Goal: Task Accomplishment & Management: Complete application form

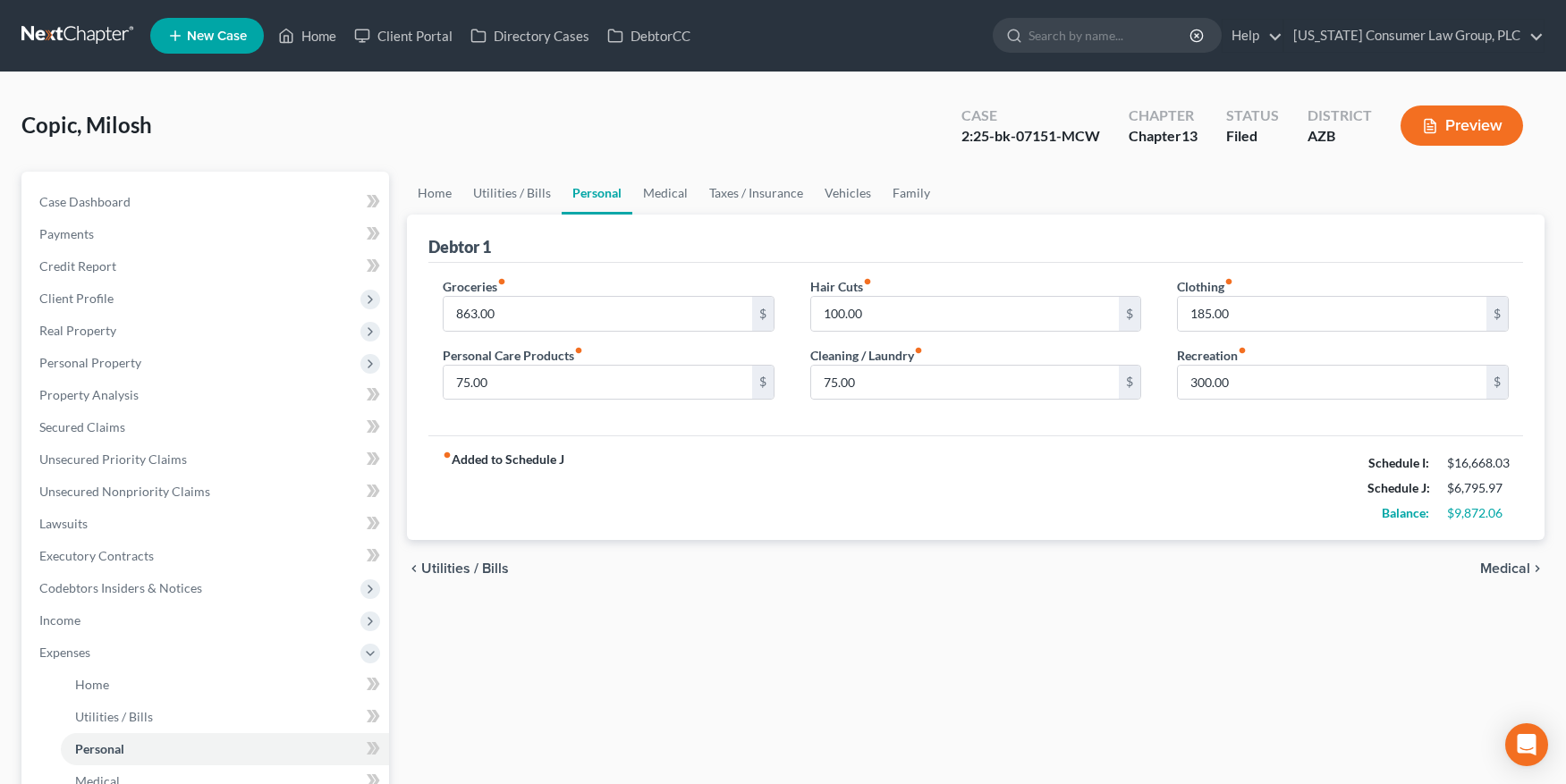
click at [100, 31] on link at bounding box center [79, 36] width 115 height 32
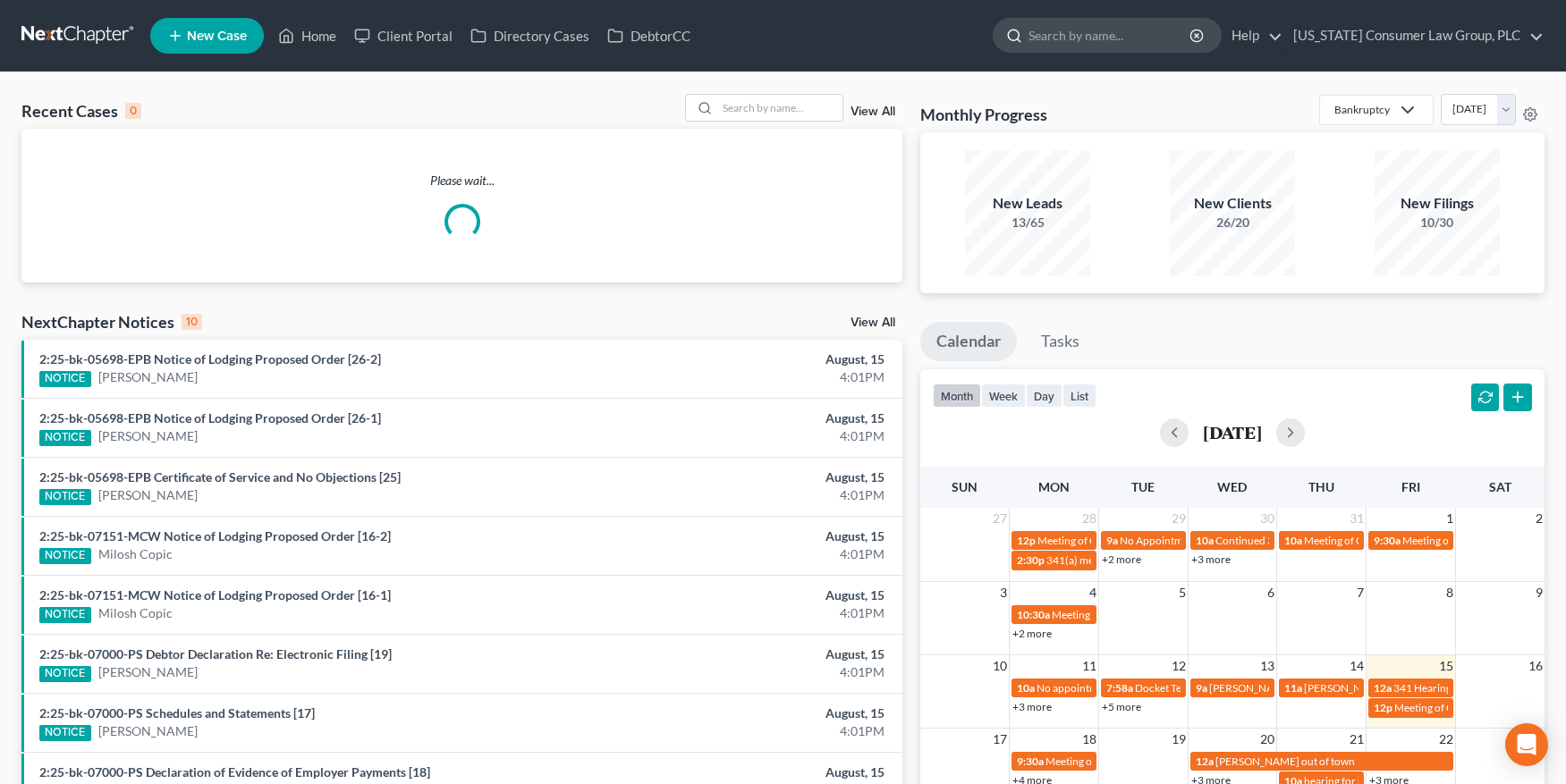
click at [1066, 45] on input "search" at bounding box center [1110, 35] width 164 height 33
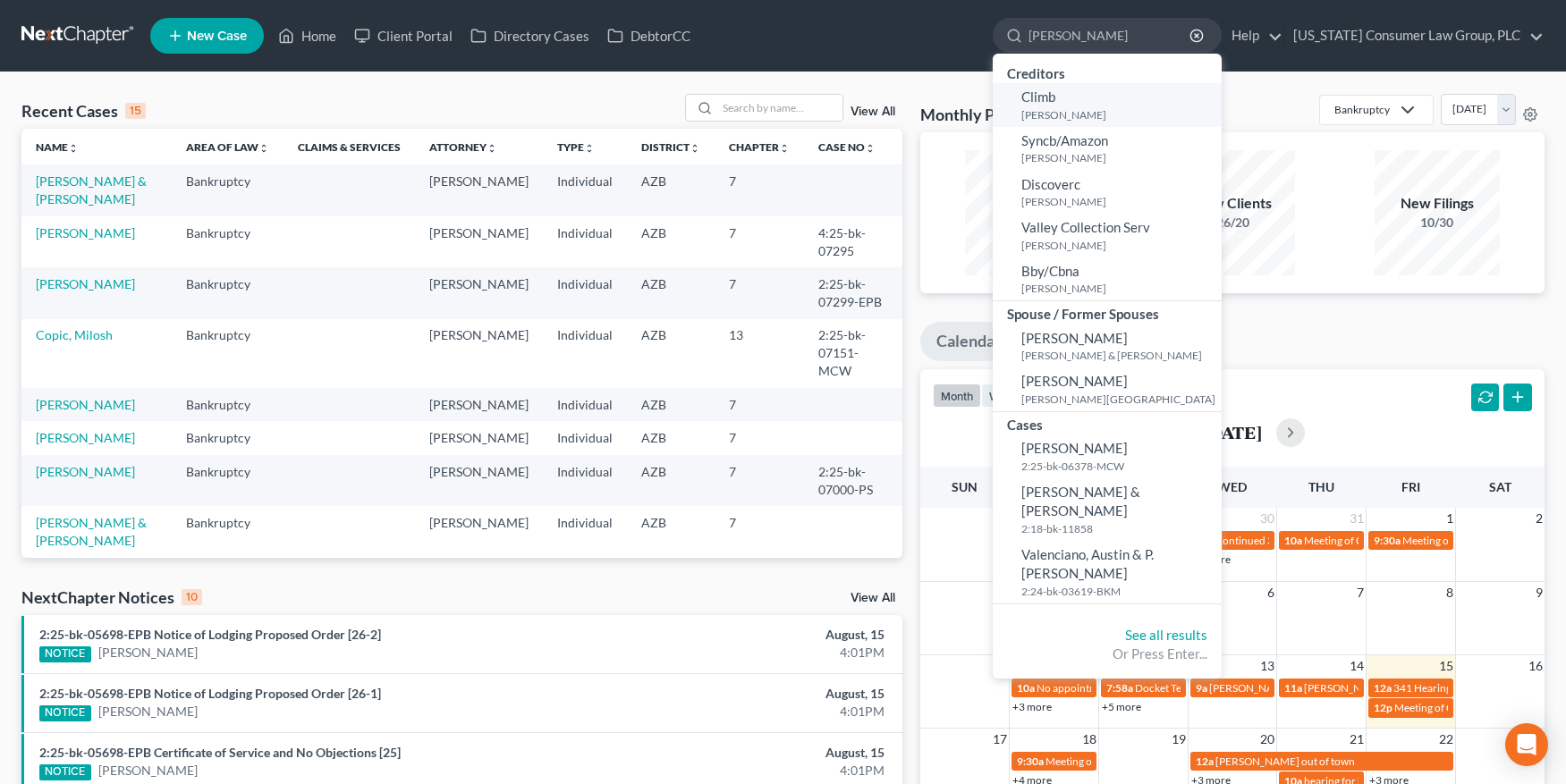
type input "[PERSON_NAME]"
click at [1056, 103] on span "Climb" at bounding box center [1039, 97] width 34 height 16
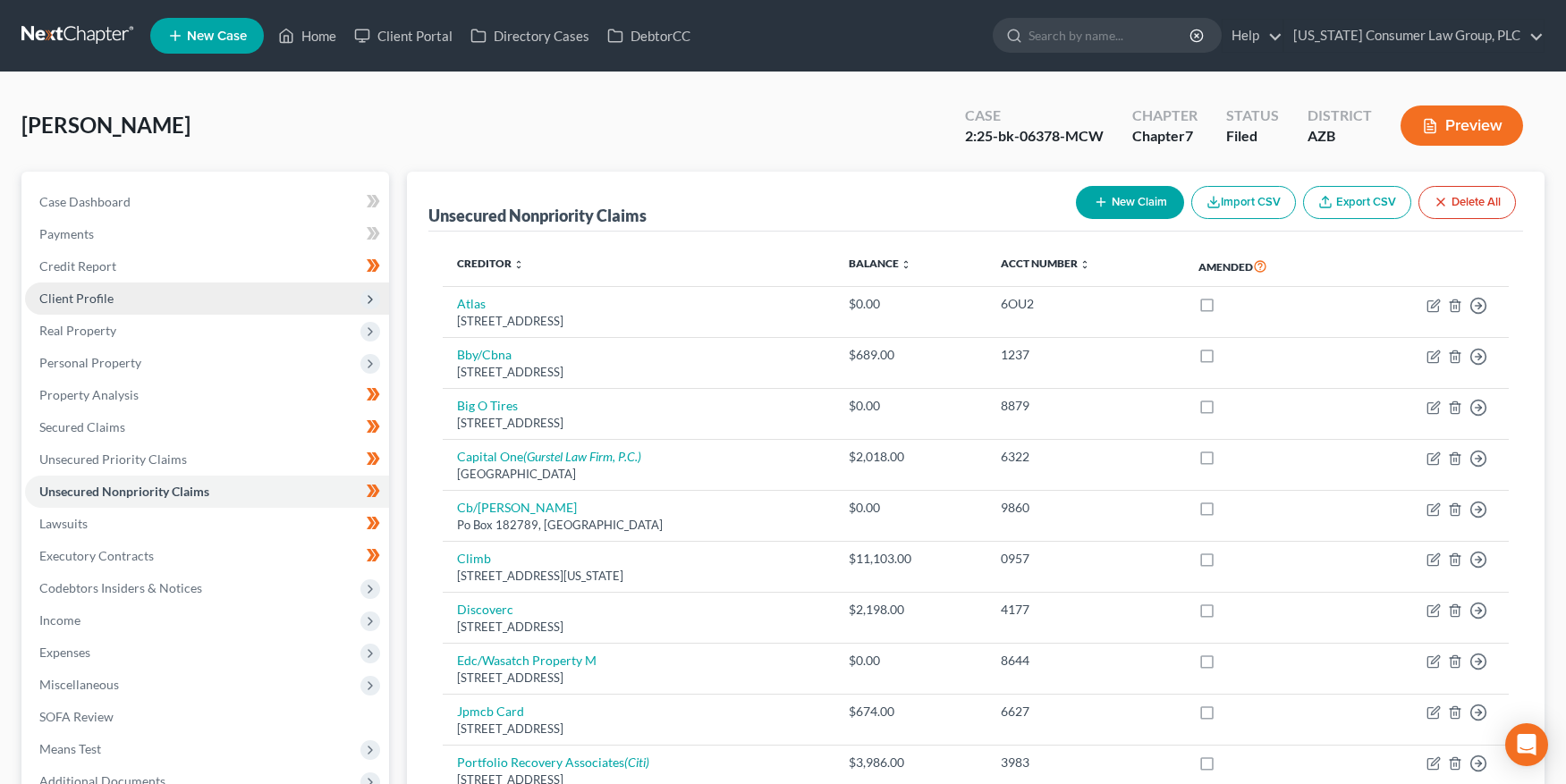
click at [111, 306] on span "Client Profile" at bounding box center [207, 299] width 364 height 32
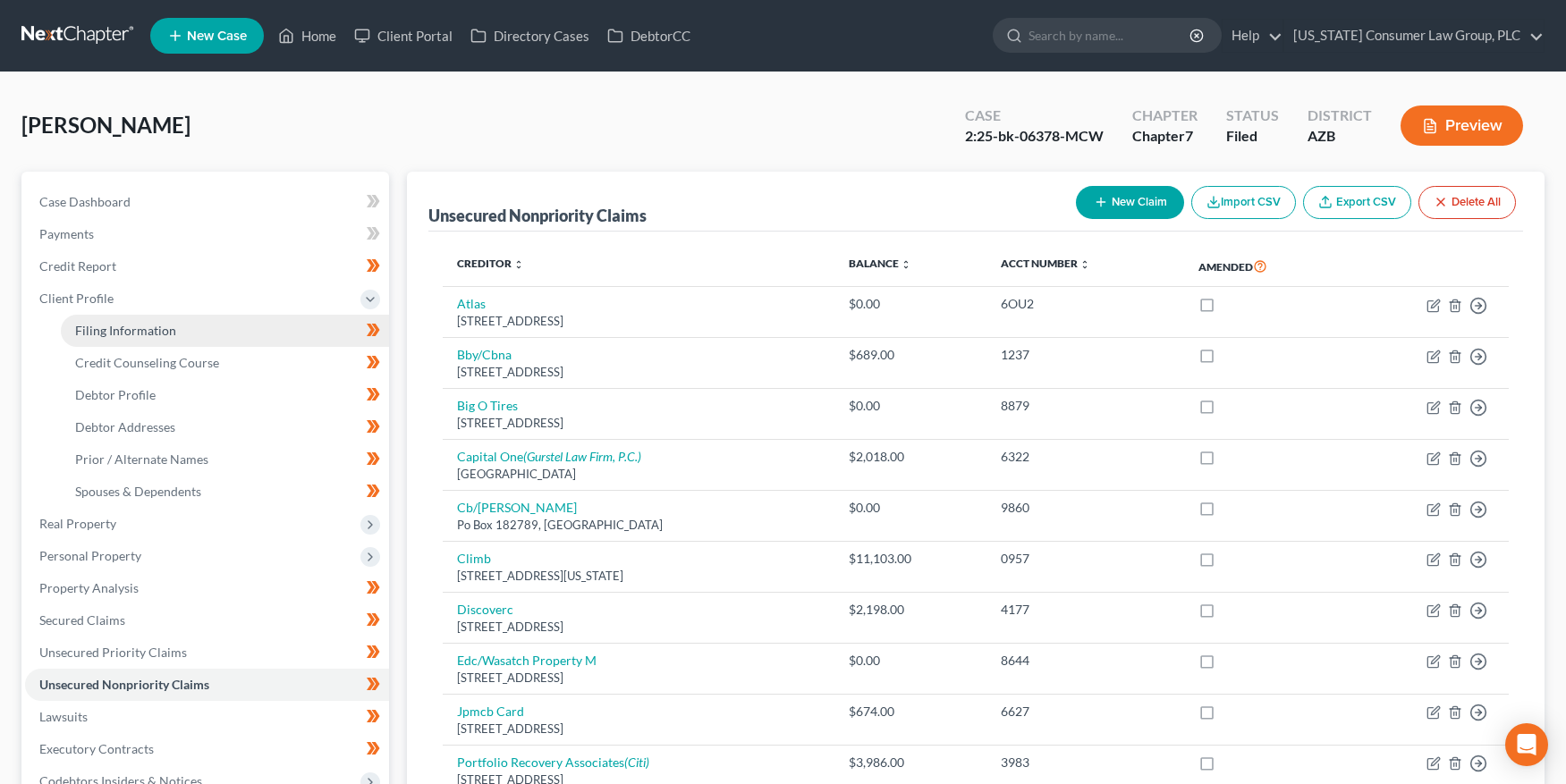
click at [116, 317] on link "Filing Information" at bounding box center [225, 331] width 329 height 32
select select "1"
select select "0"
select select "3"
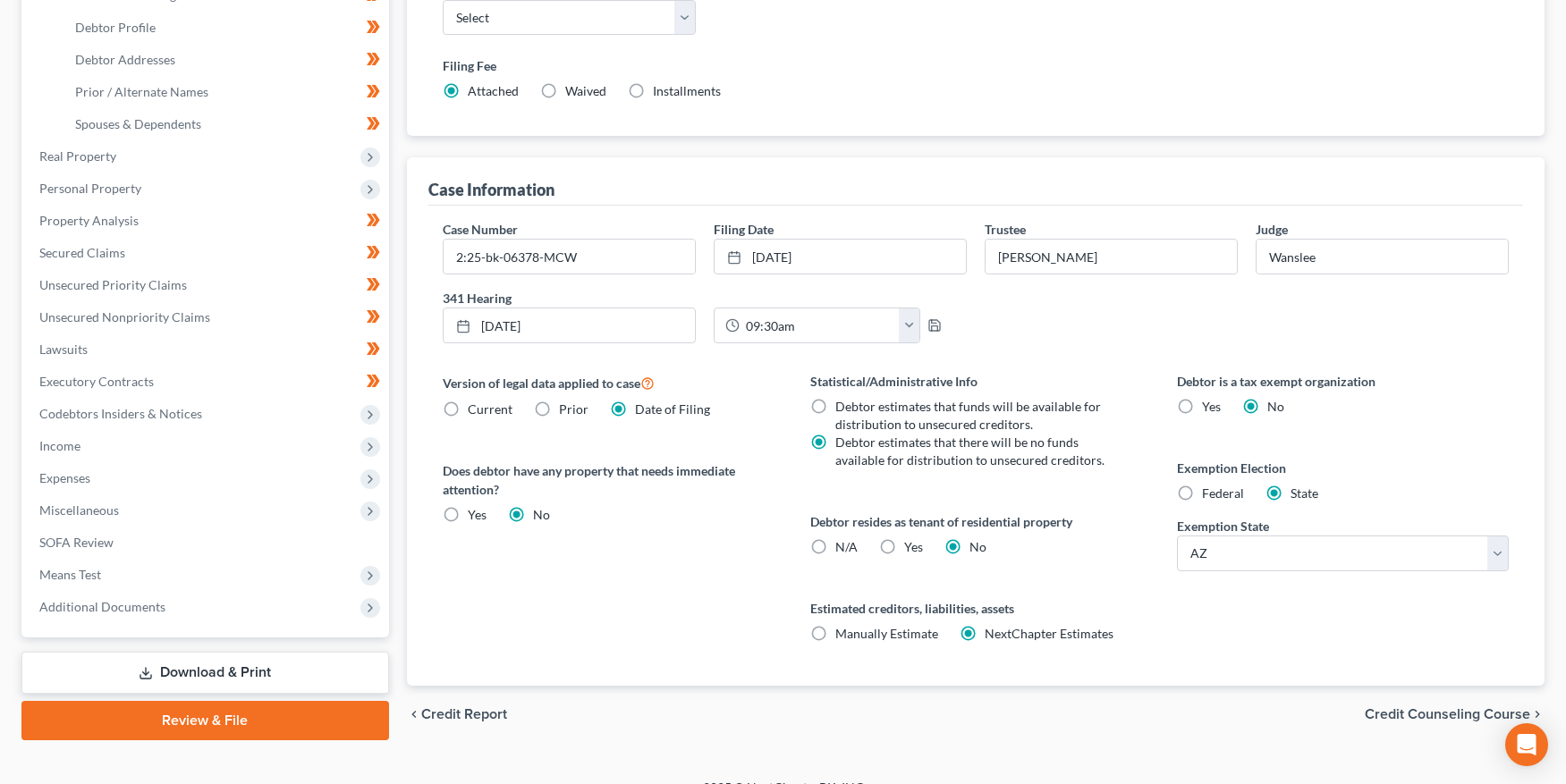
scroll to position [393, 0]
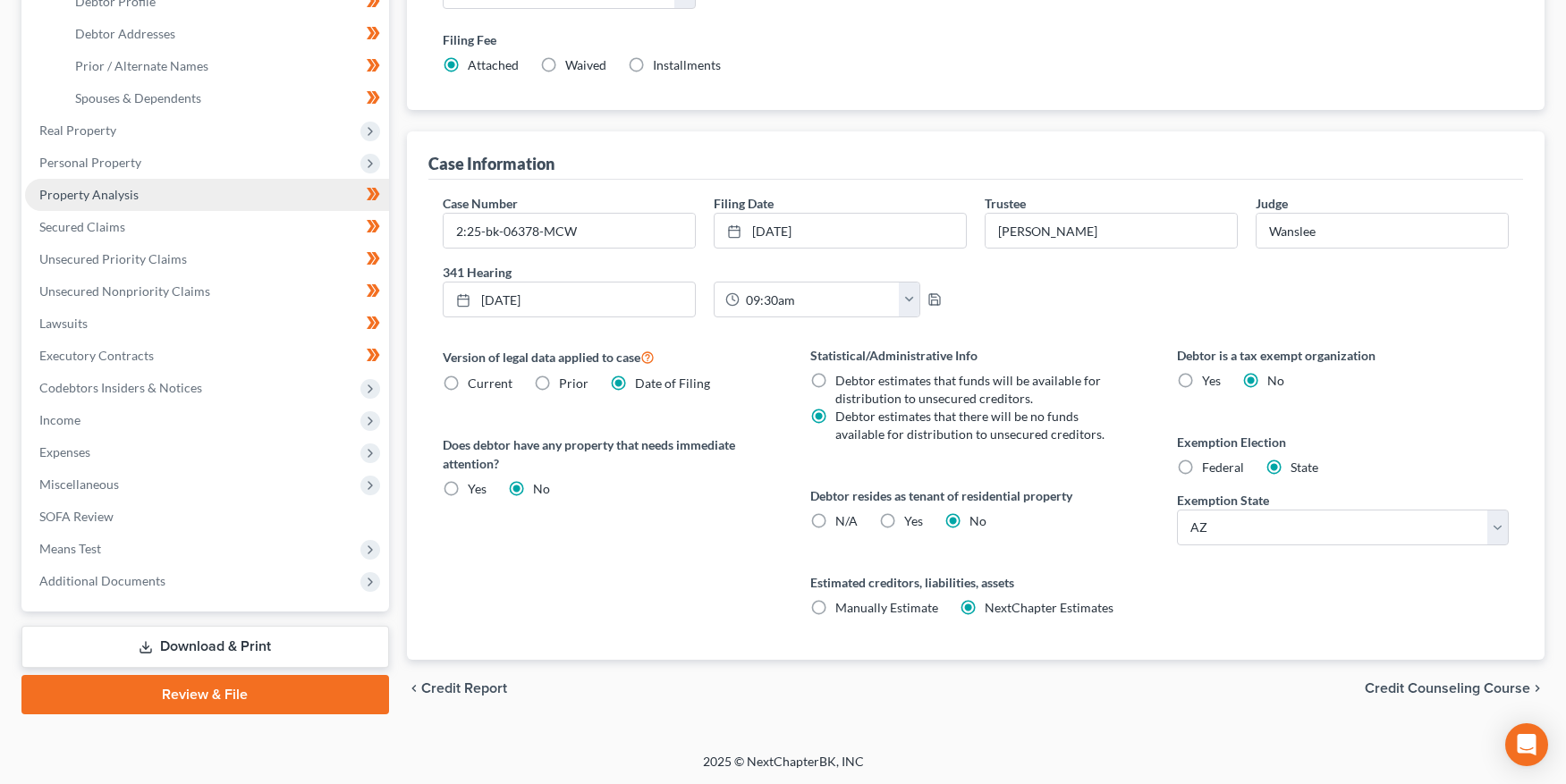
click at [86, 199] on span "Property Analysis" at bounding box center [89, 194] width 99 height 15
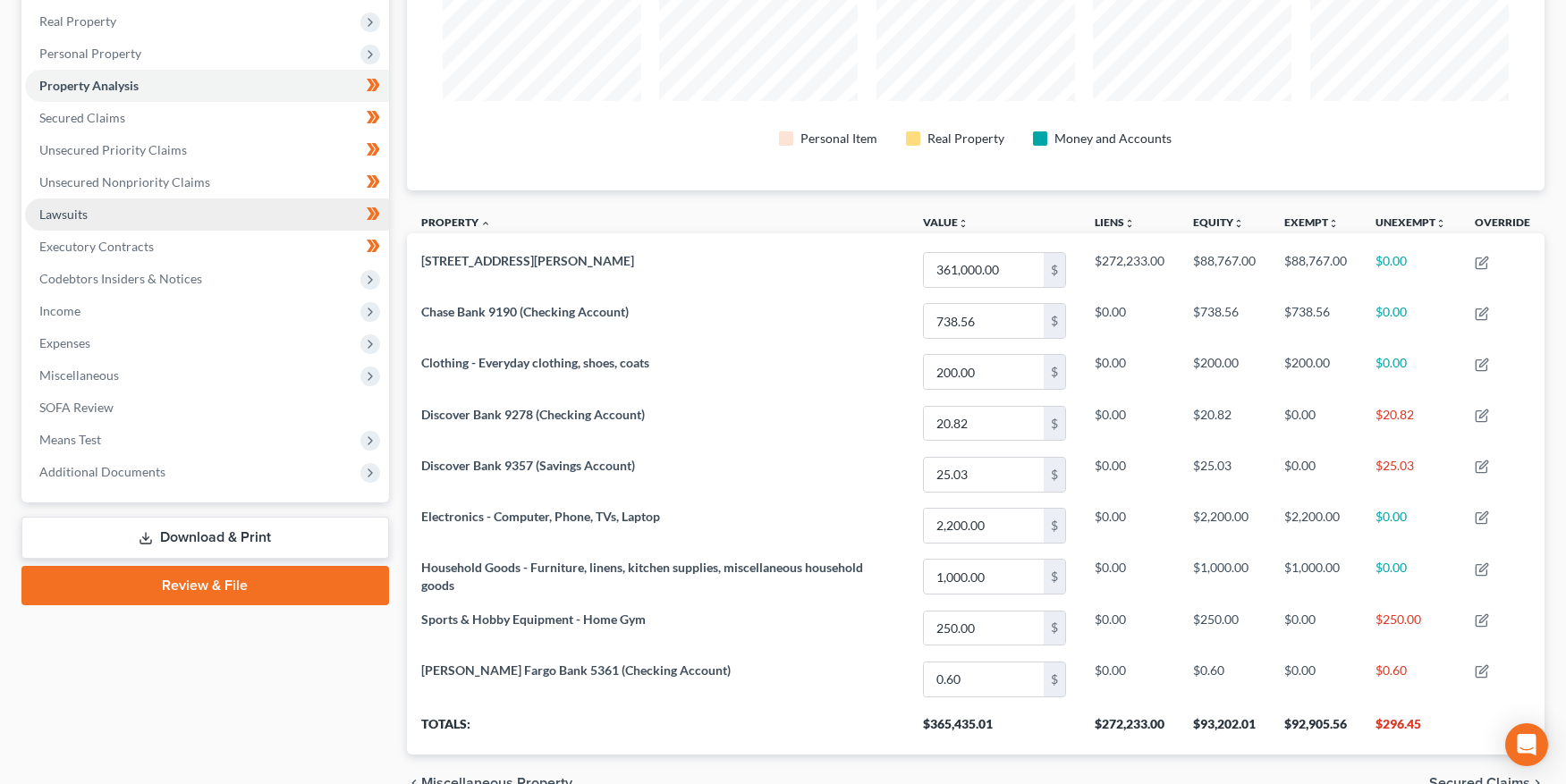
scroll to position [404, 0]
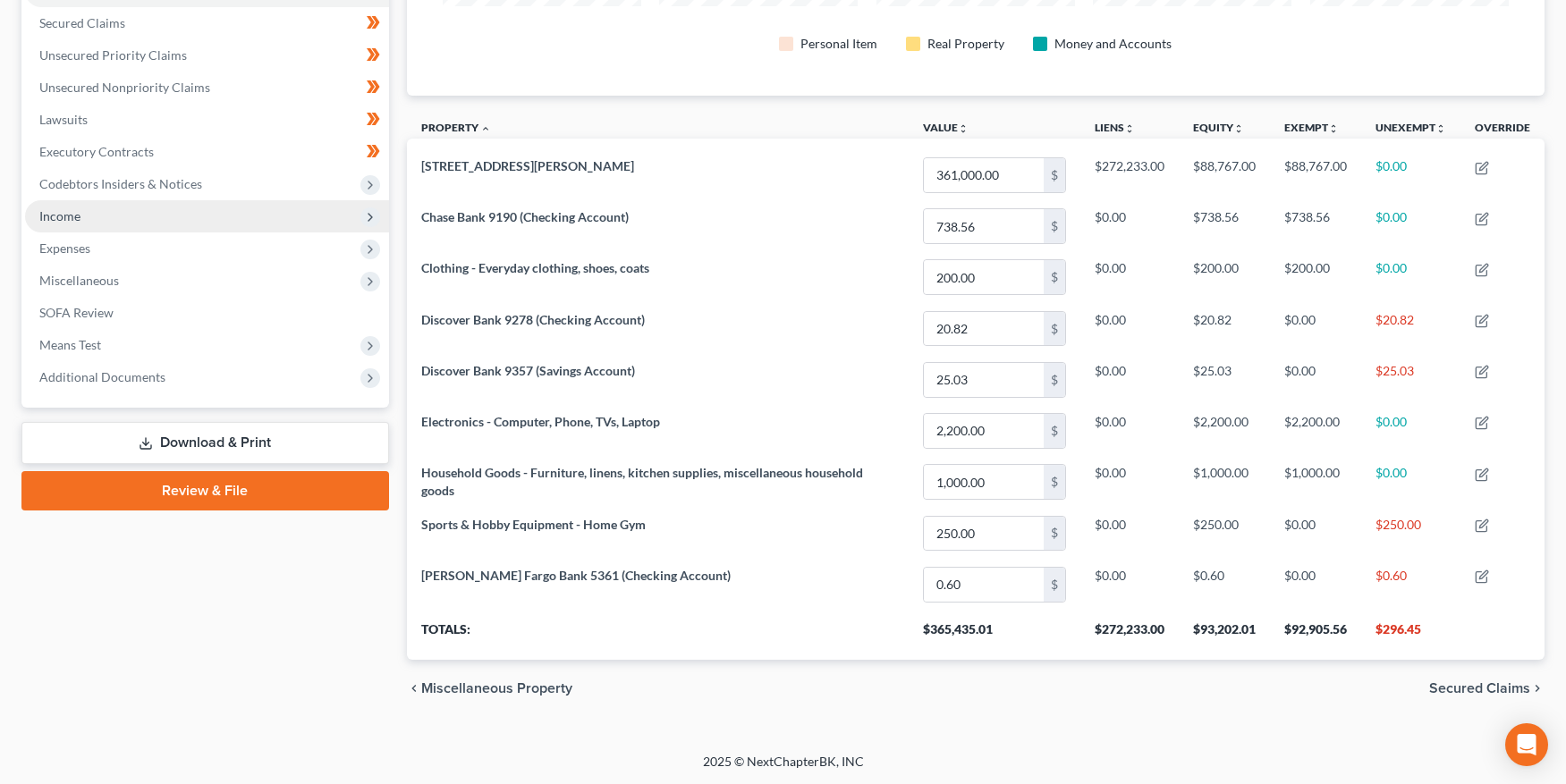
click at [87, 222] on span "Income" at bounding box center [207, 217] width 364 height 32
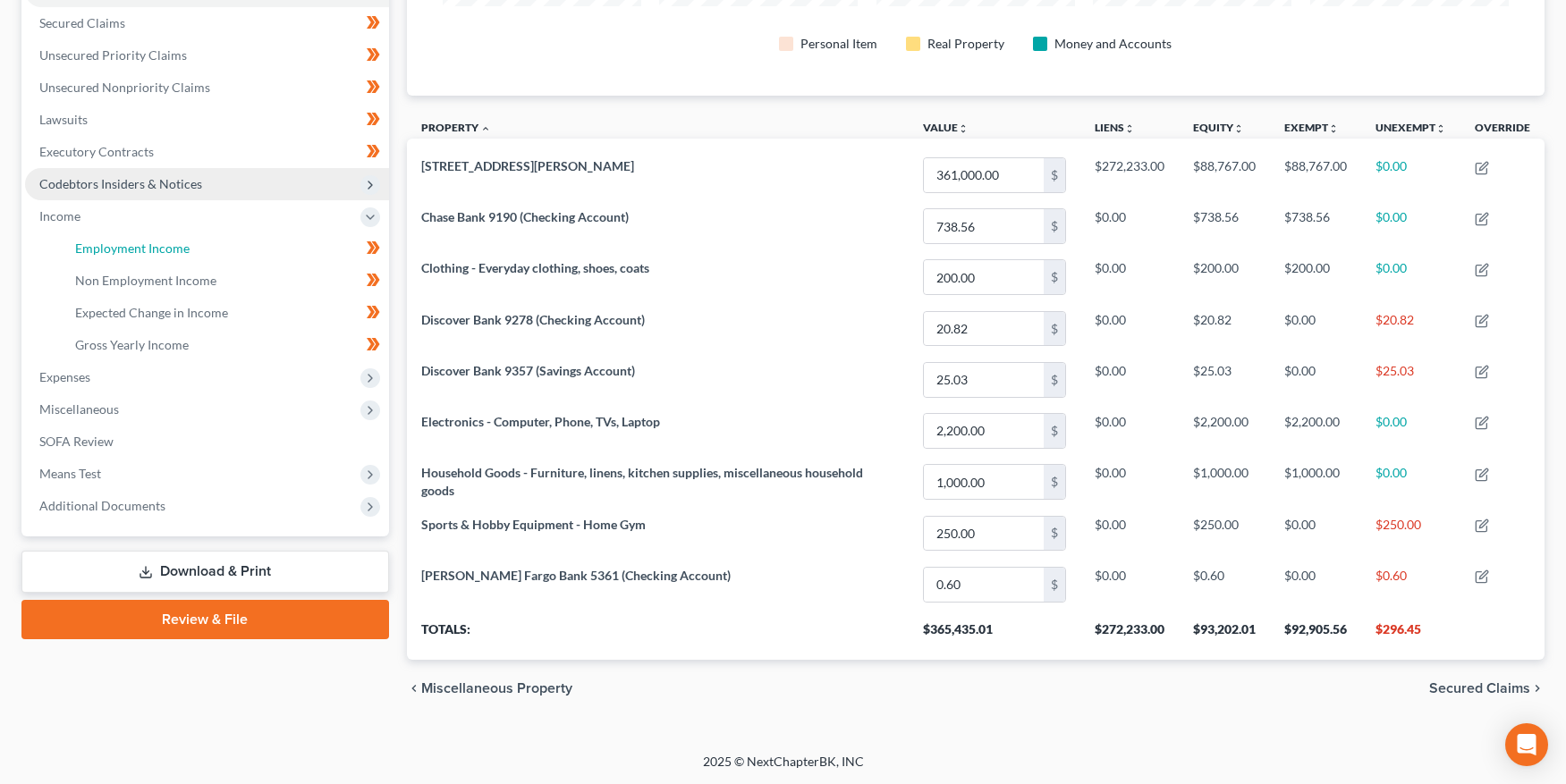
click at [90, 250] on span "Employment Income" at bounding box center [133, 248] width 115 height 15
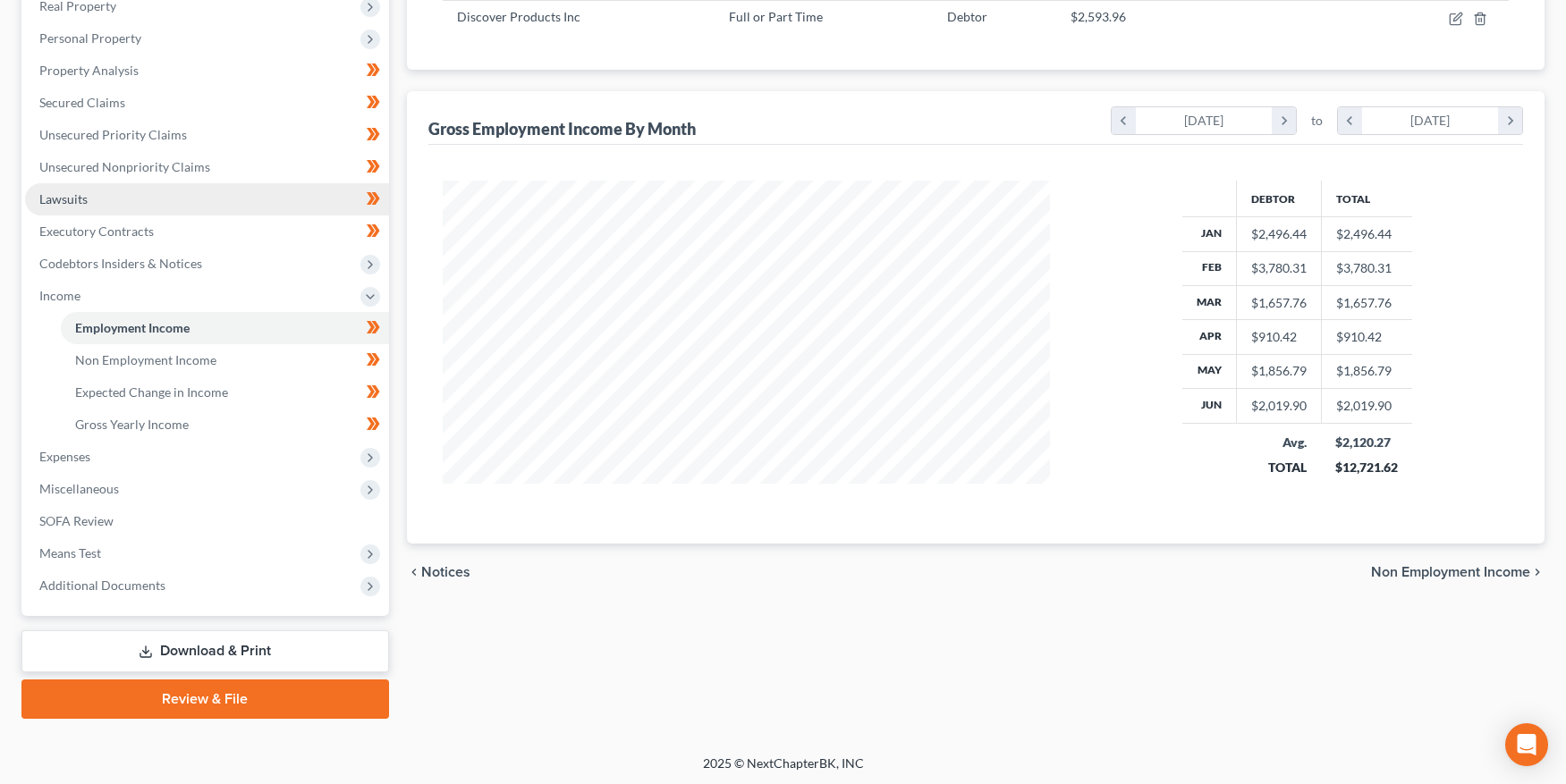
scroll to position [326, 0]
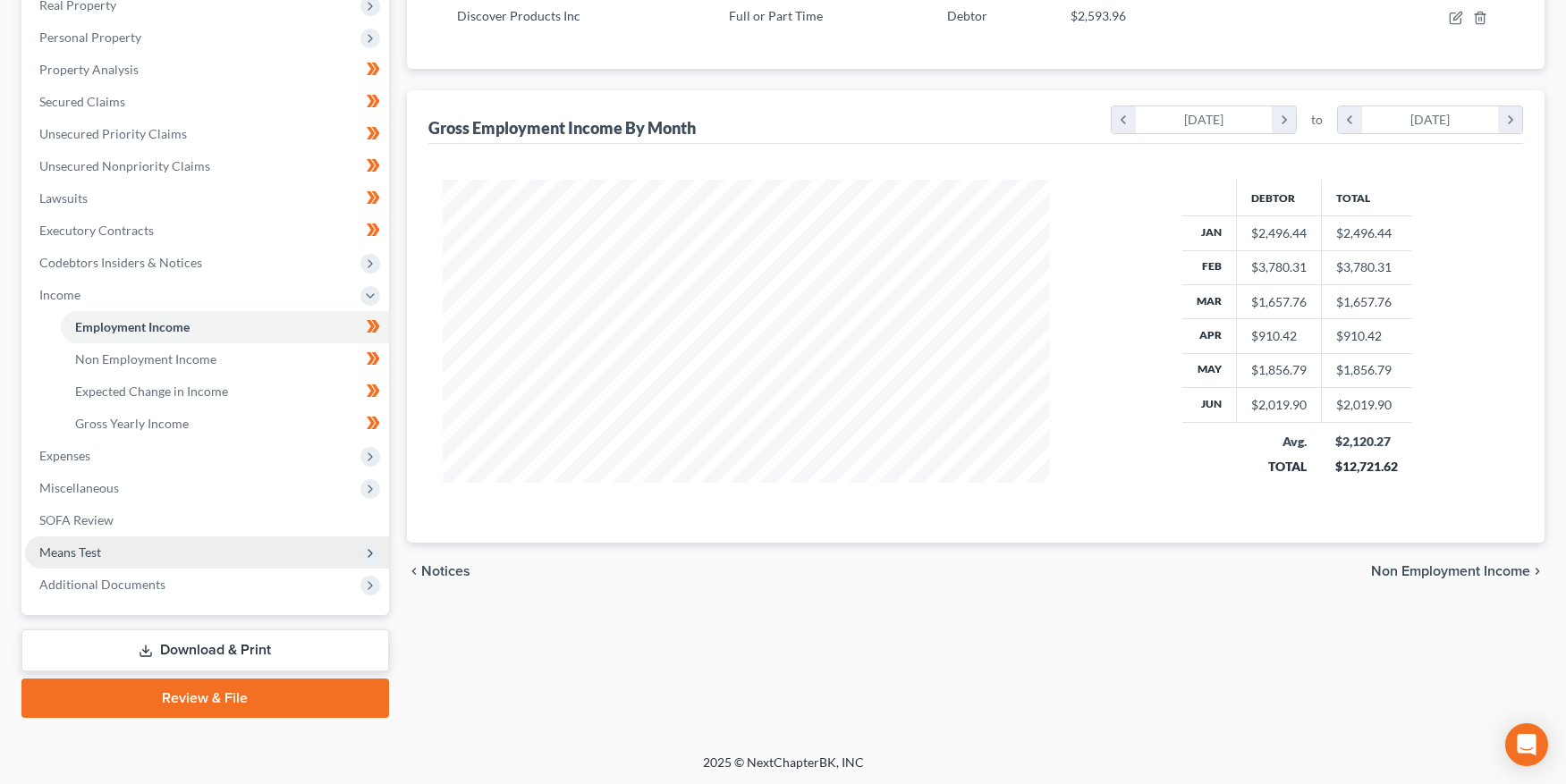
click at [85, 544] on span "Means Test" at bounding box center [70, 551] width 62 height 15
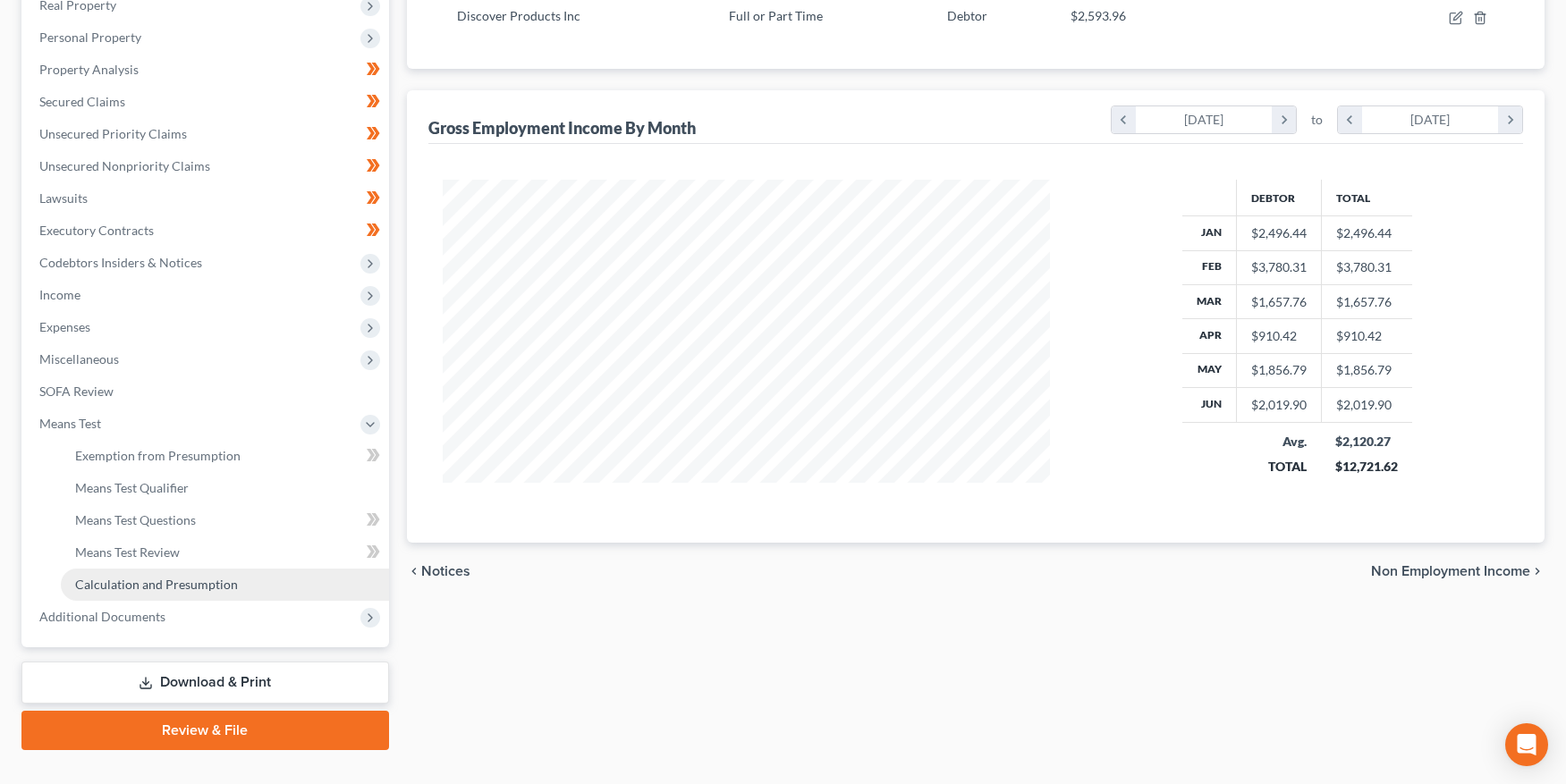
click at [152, 586] on span "Calculation and Presumption" at bounding box center [157, 584] width 163 height 15
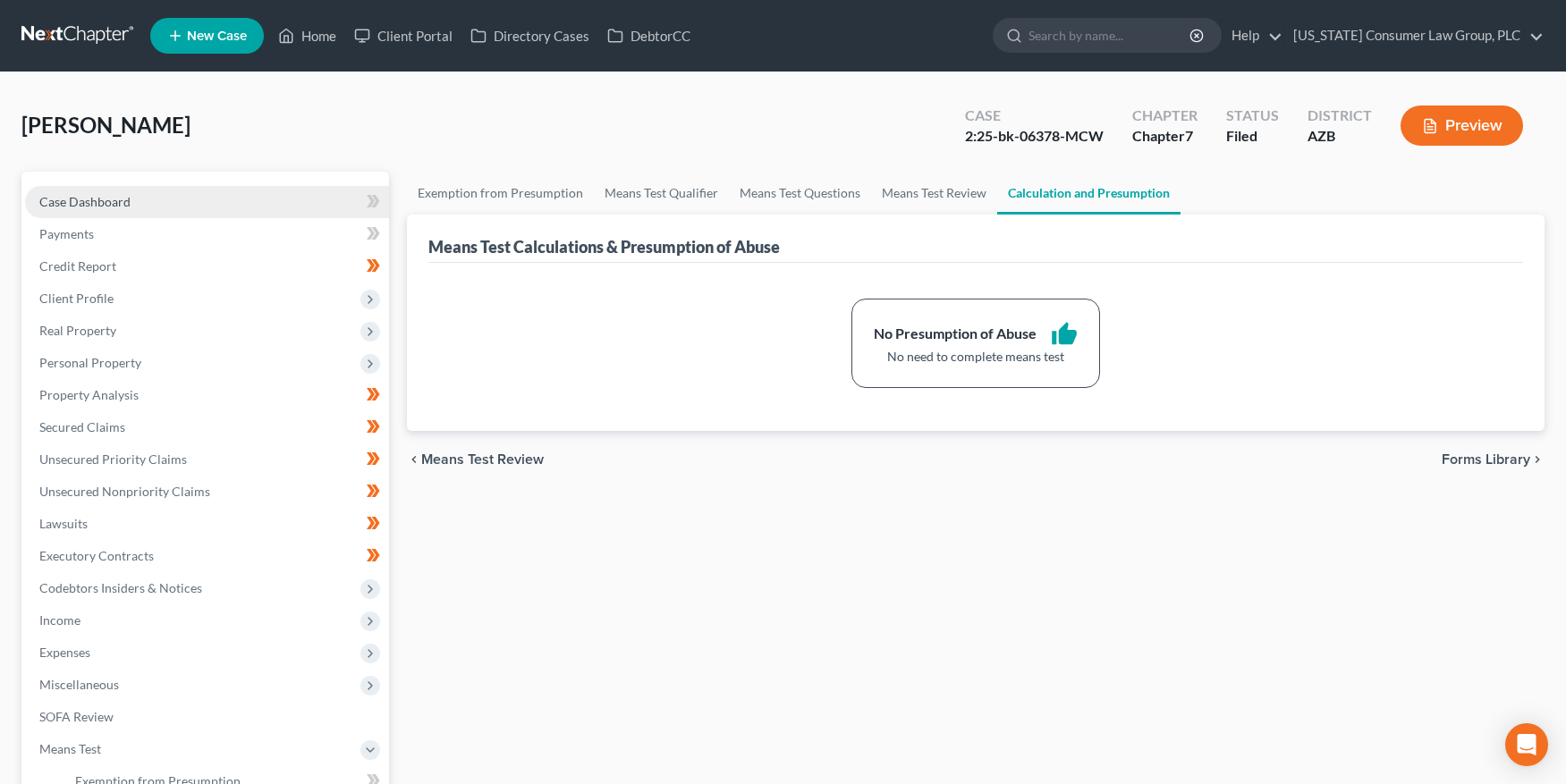
click at [103, 202] on span "Case Dashboard" at bounding box center [85, 201] width 91 height 15
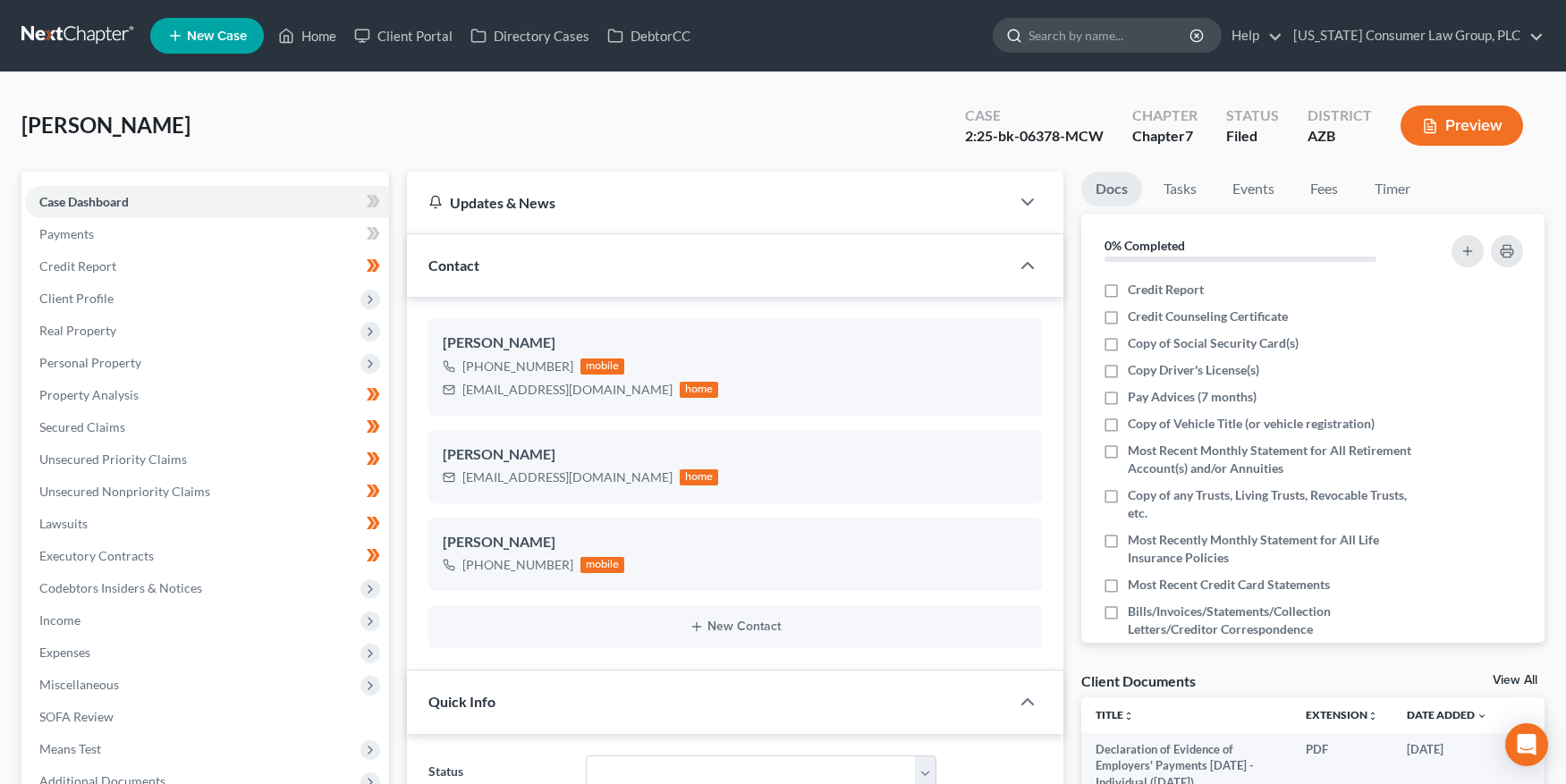
click at [1090, 35] on input "search" at bounding box center [1110, 35] width 164 height 33
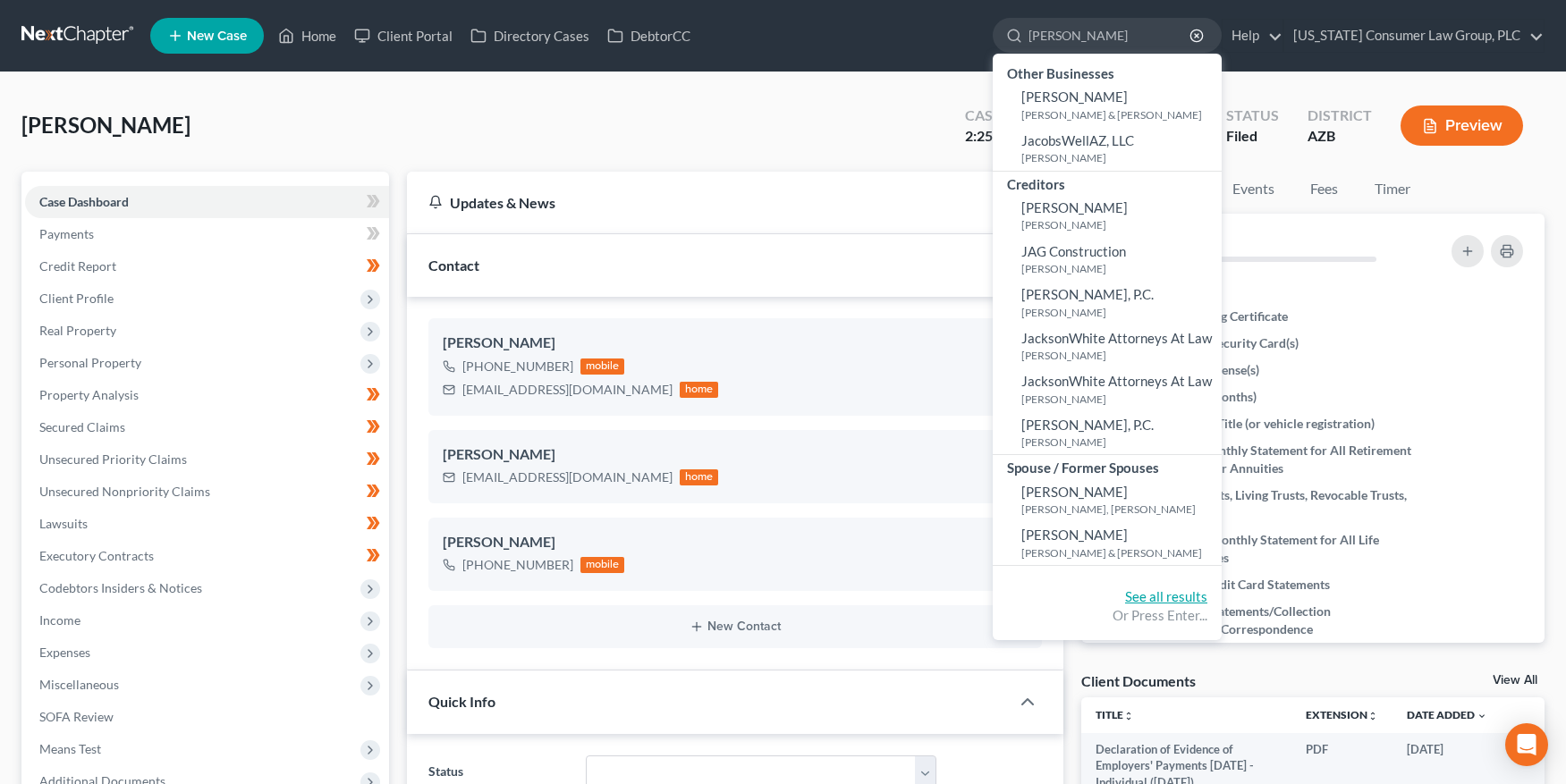
type input "[PERSON_NAME]"
click at [1172, 595] on link "See all results" at bounding box center [1167, 596] width 82 height 16
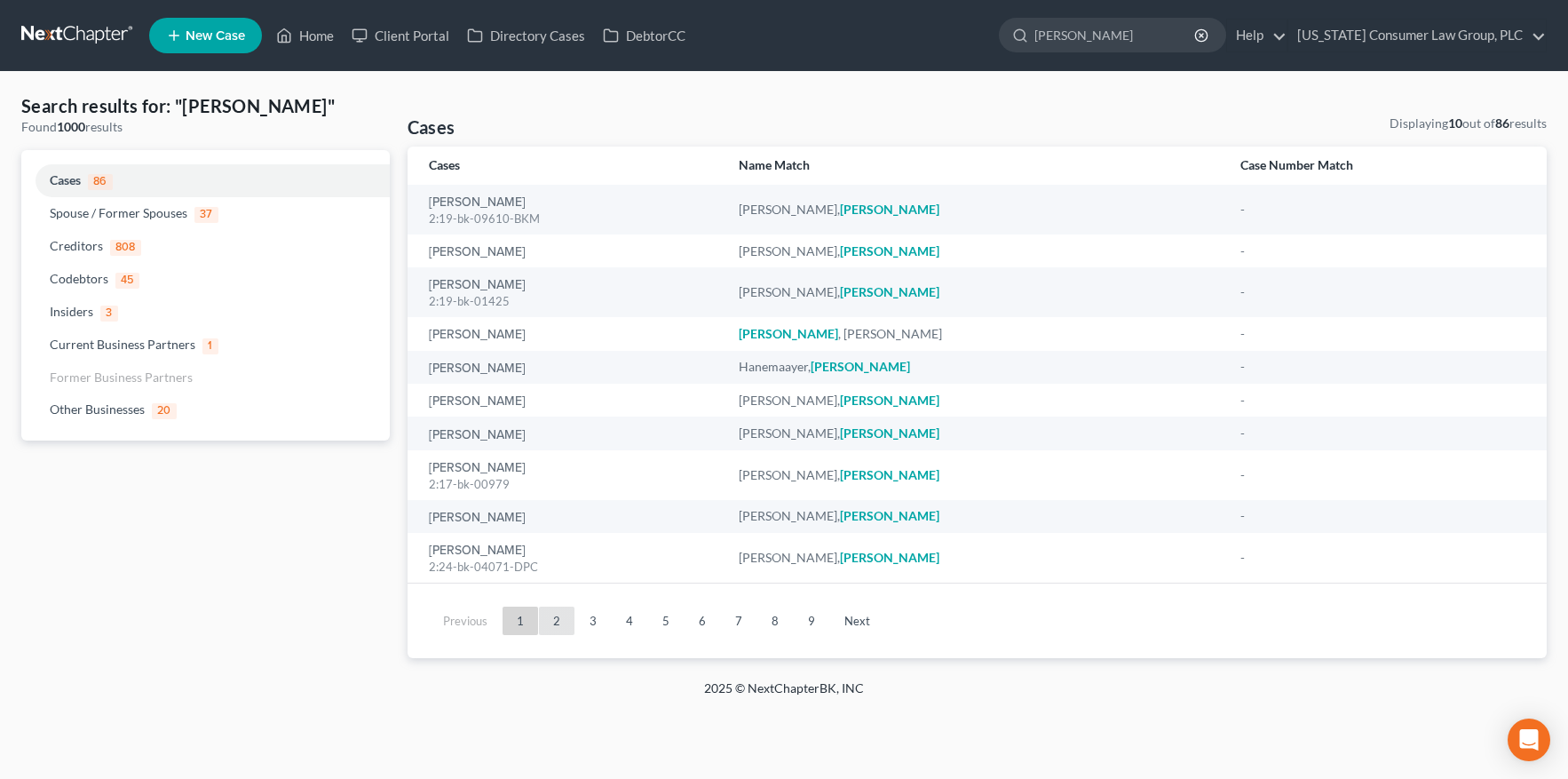
click at [557, 622] on link "2" at bounding box center [556, 621] width 36 height 28
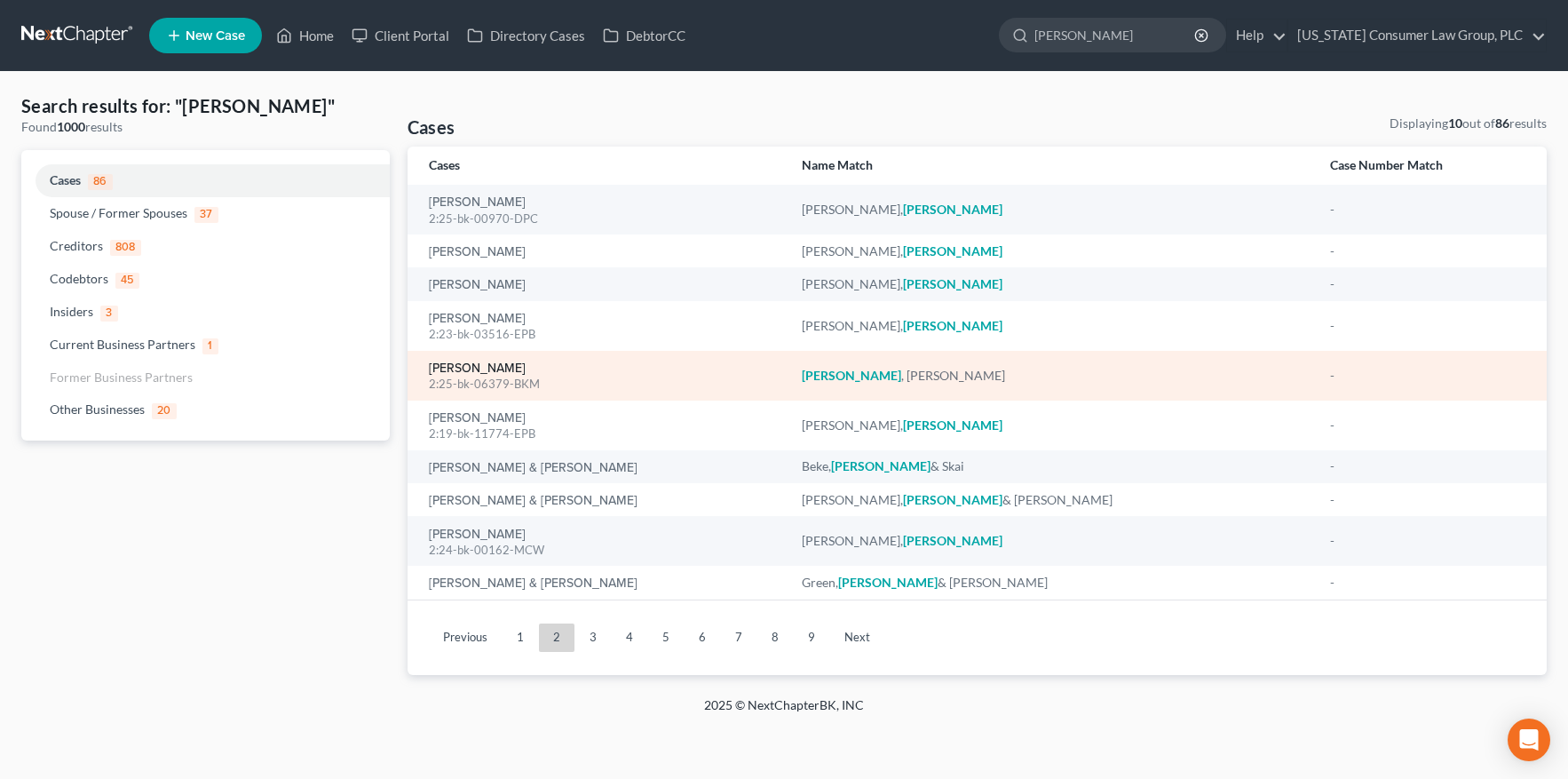
click at [442, 367] on link "[PERSON_NAME]" at bounding box center [476, 369] width 97 height 12
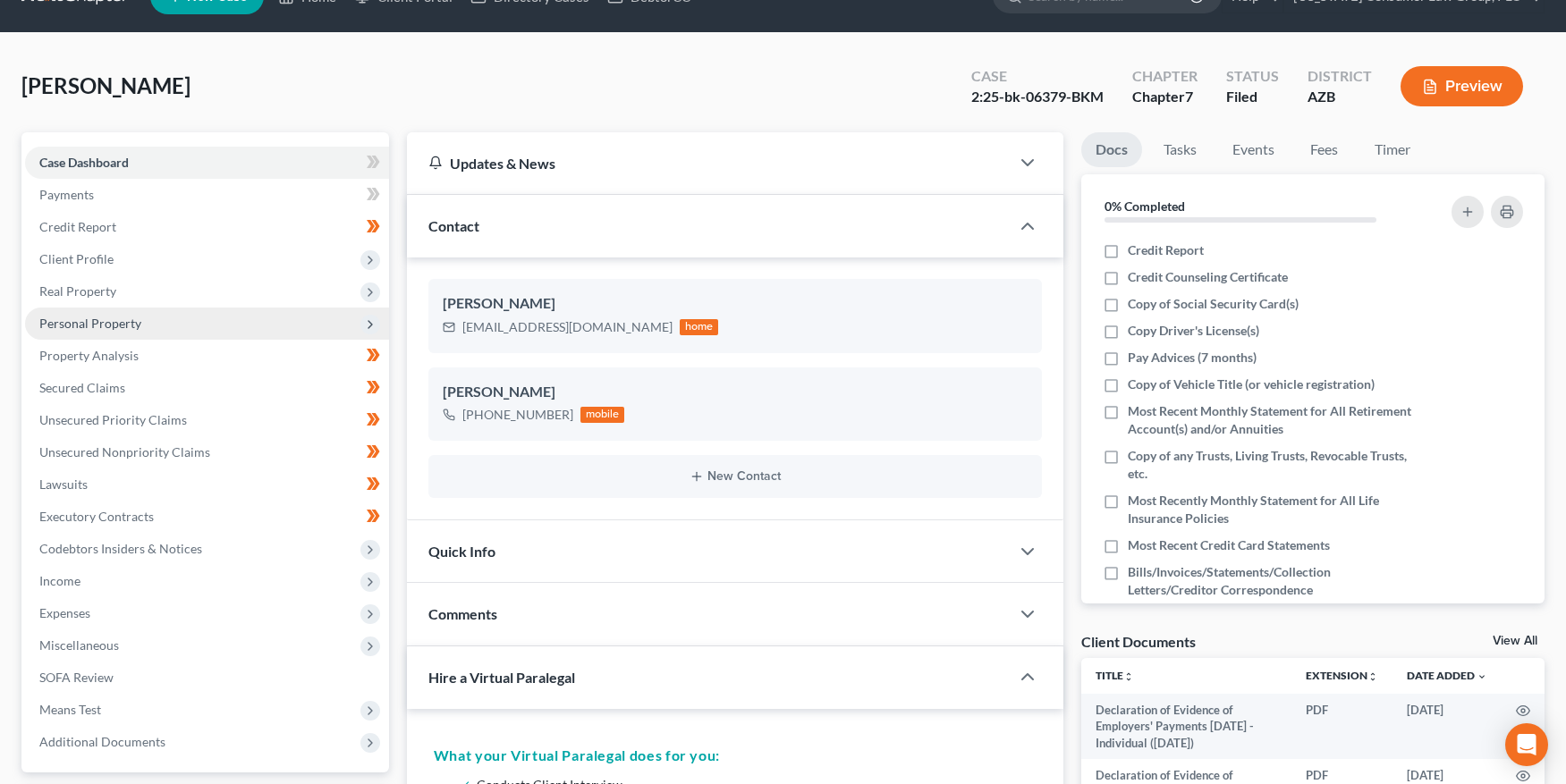
scroll to position [100, 0]
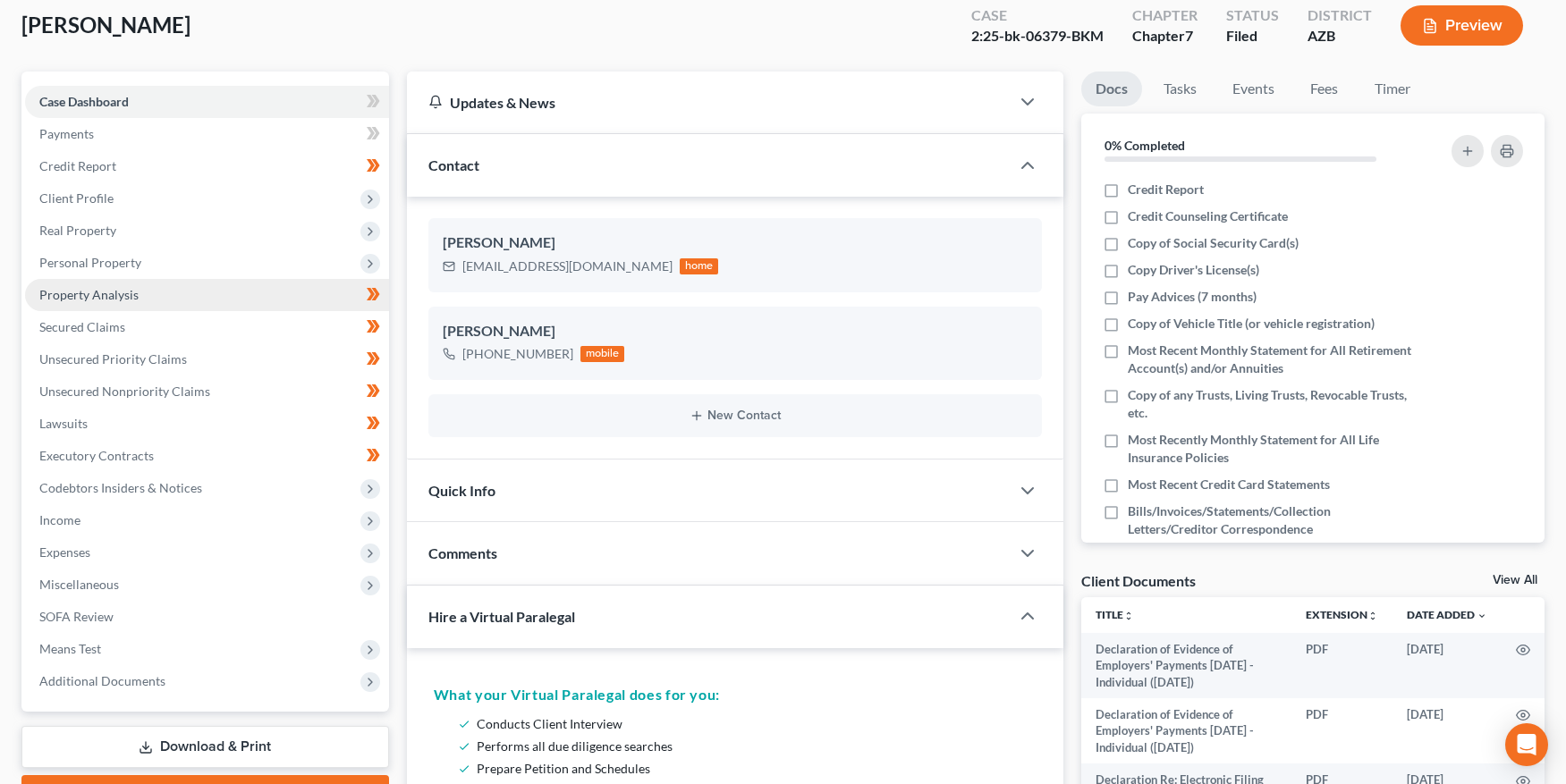
click at [123, 300] on span "Property Analysis" at bounding box center [89, 294] width 99 height 15
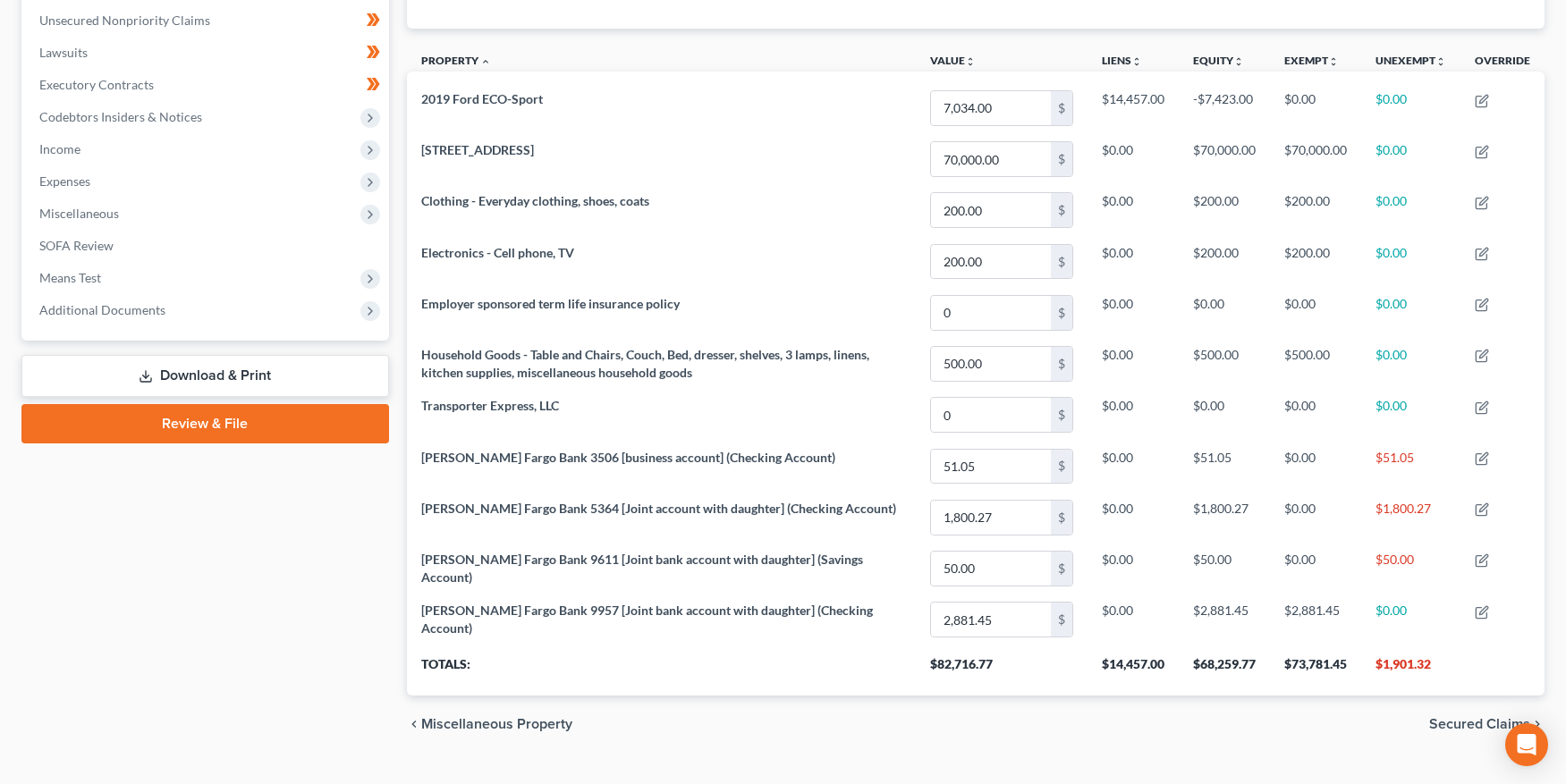
scroll to position [507, 0]
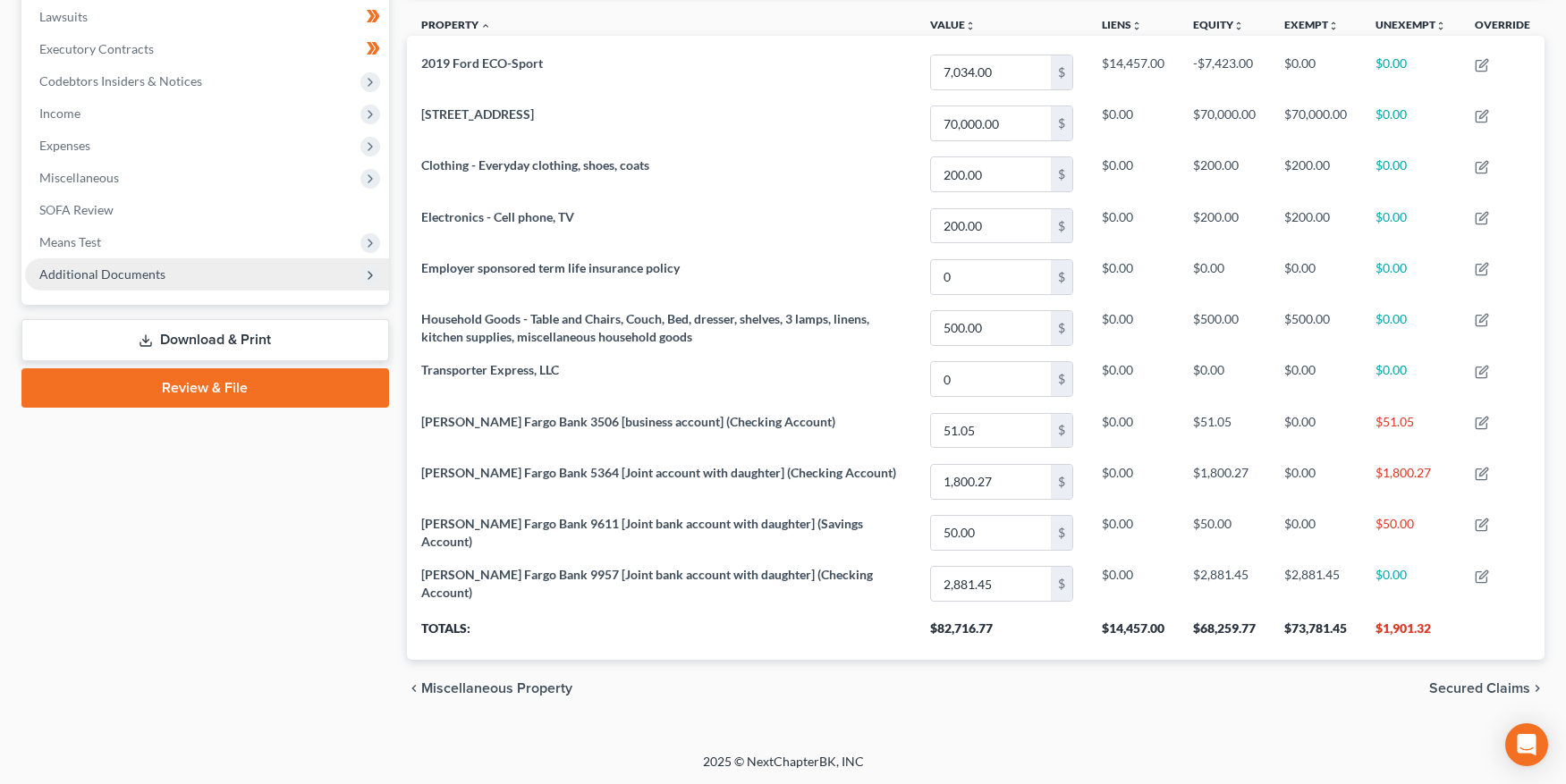
click at [108, 274] on span "Additional Documents" at bounding box center [102, 274] width 126 height 15
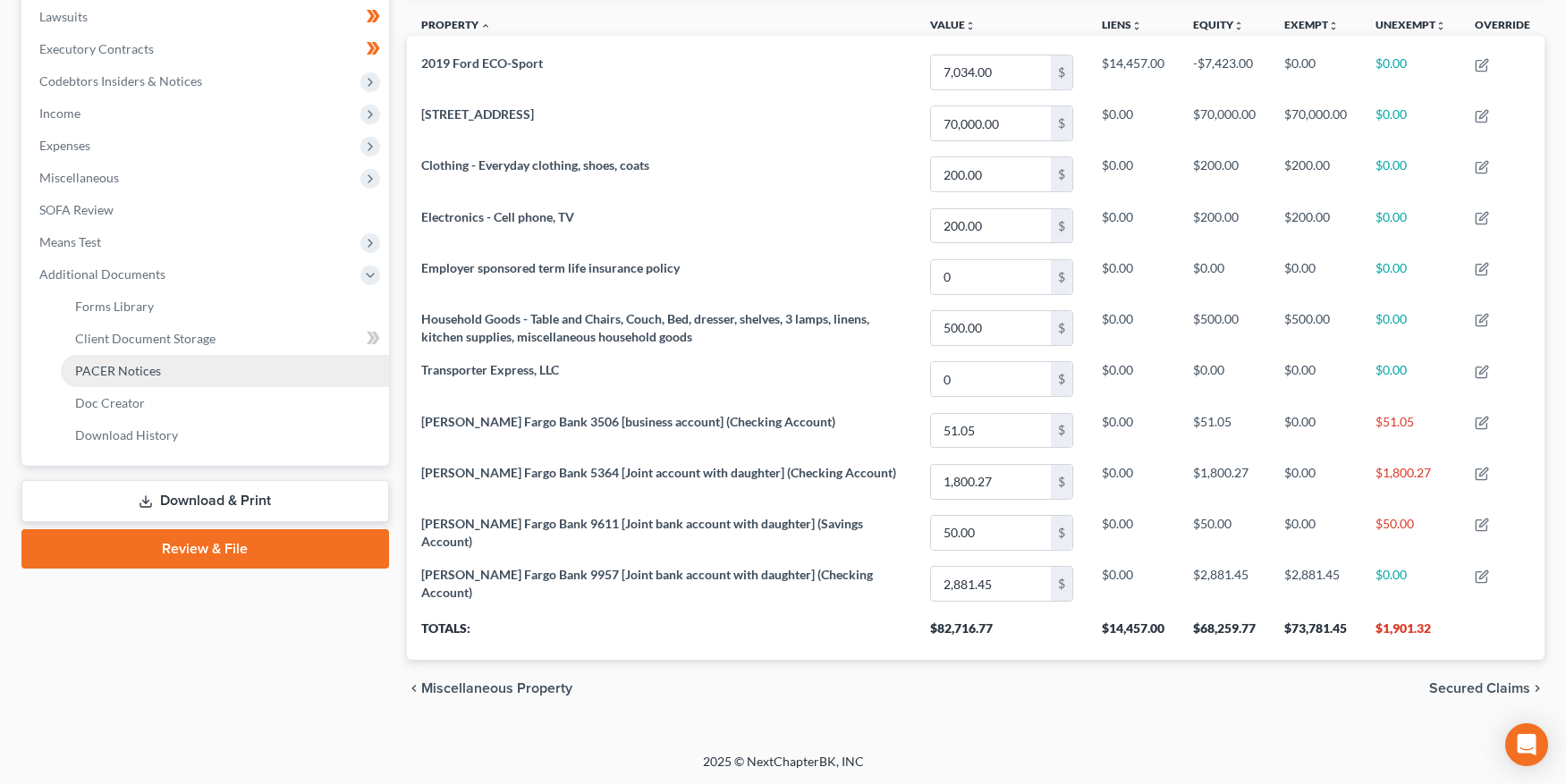
click at [112, 369] on span "PACER Notices" at bounding box center [118, 371] width 86 height 15
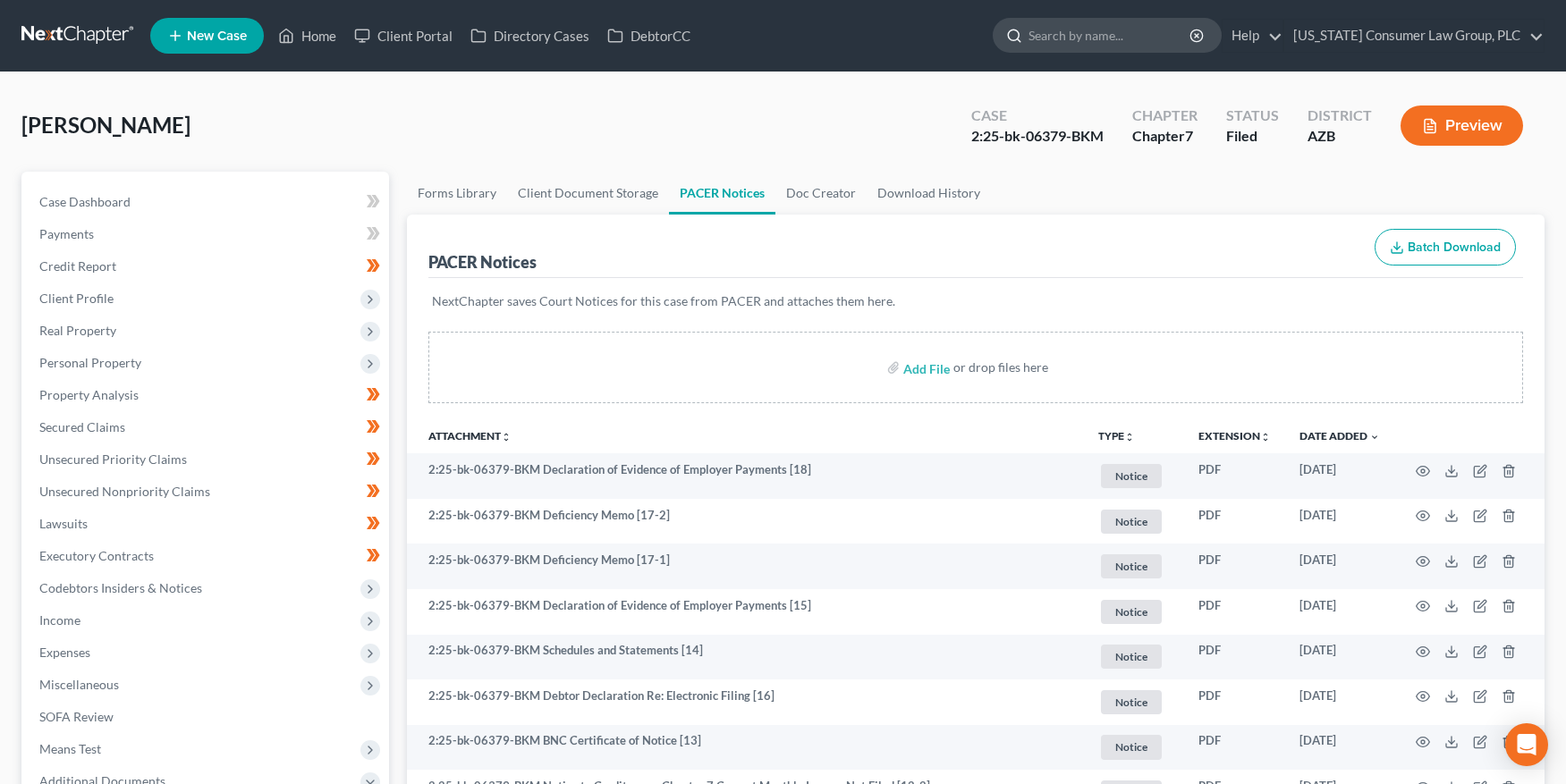
click at [1188, 38] on input "search" at bounding box center [1110, 35] width 164 height 33
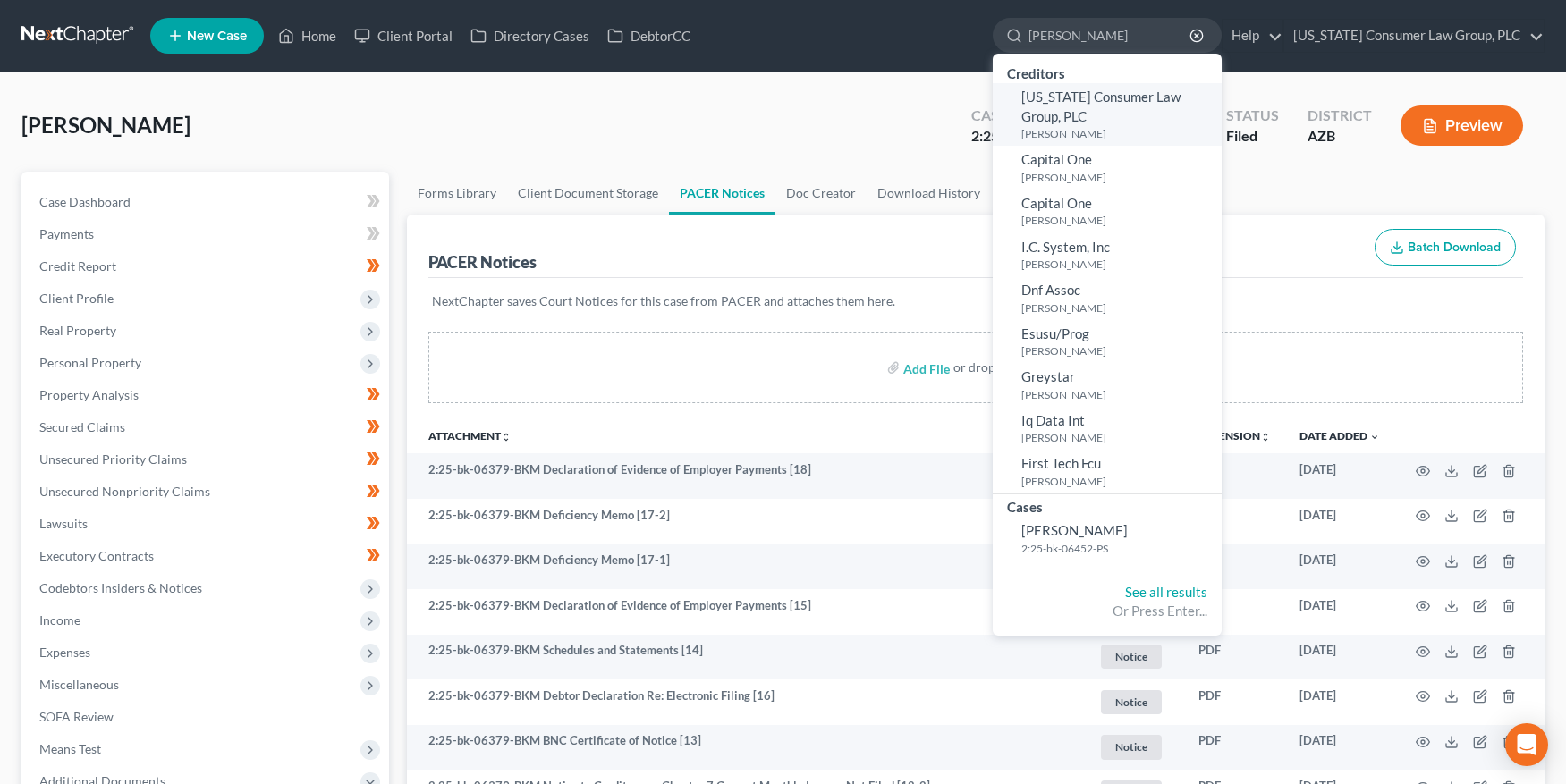
type input "[PERSON_NAME]"
click at [1071, 105] on span "[US_STATE] Consumer Law Group, PLC" at bounding box center [1101, 106] width 159 height 35
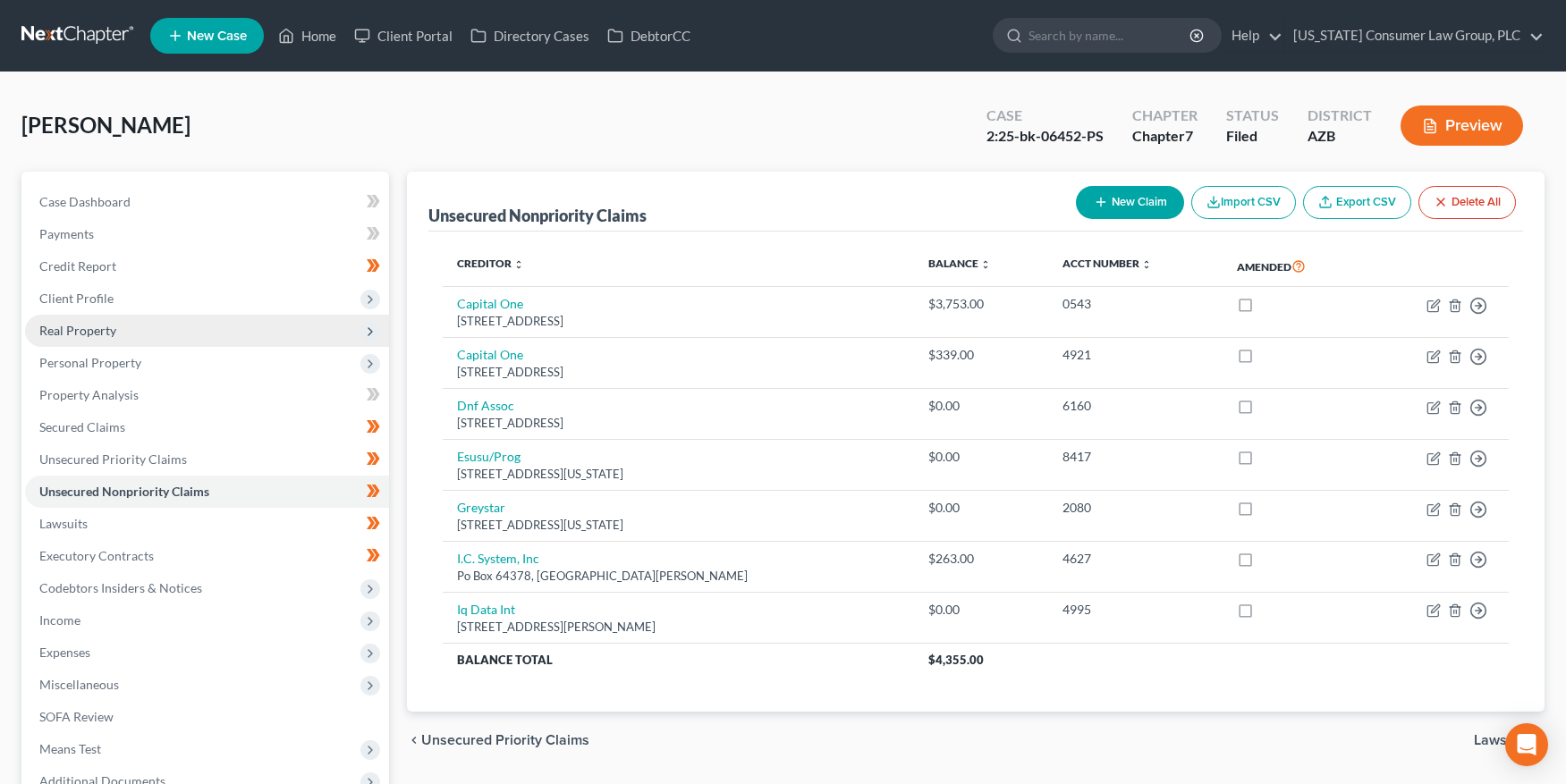
click at [104, 329] on span "Real Property" at bounding box center [78, 330] width 77 height 15
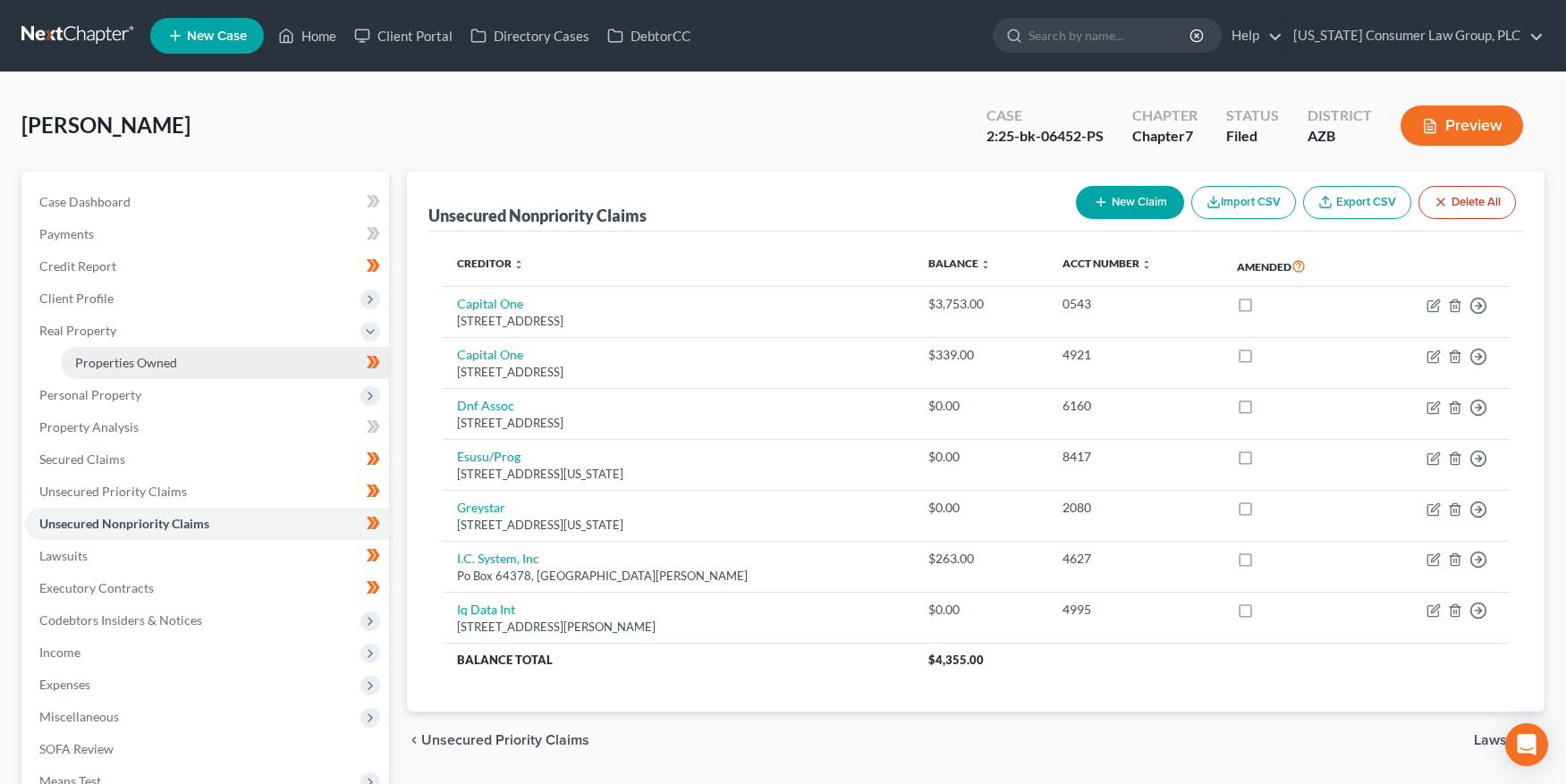
click at [107, 355] on span "Properties Owned" at bounding box center [126, 362] width 102 height 15
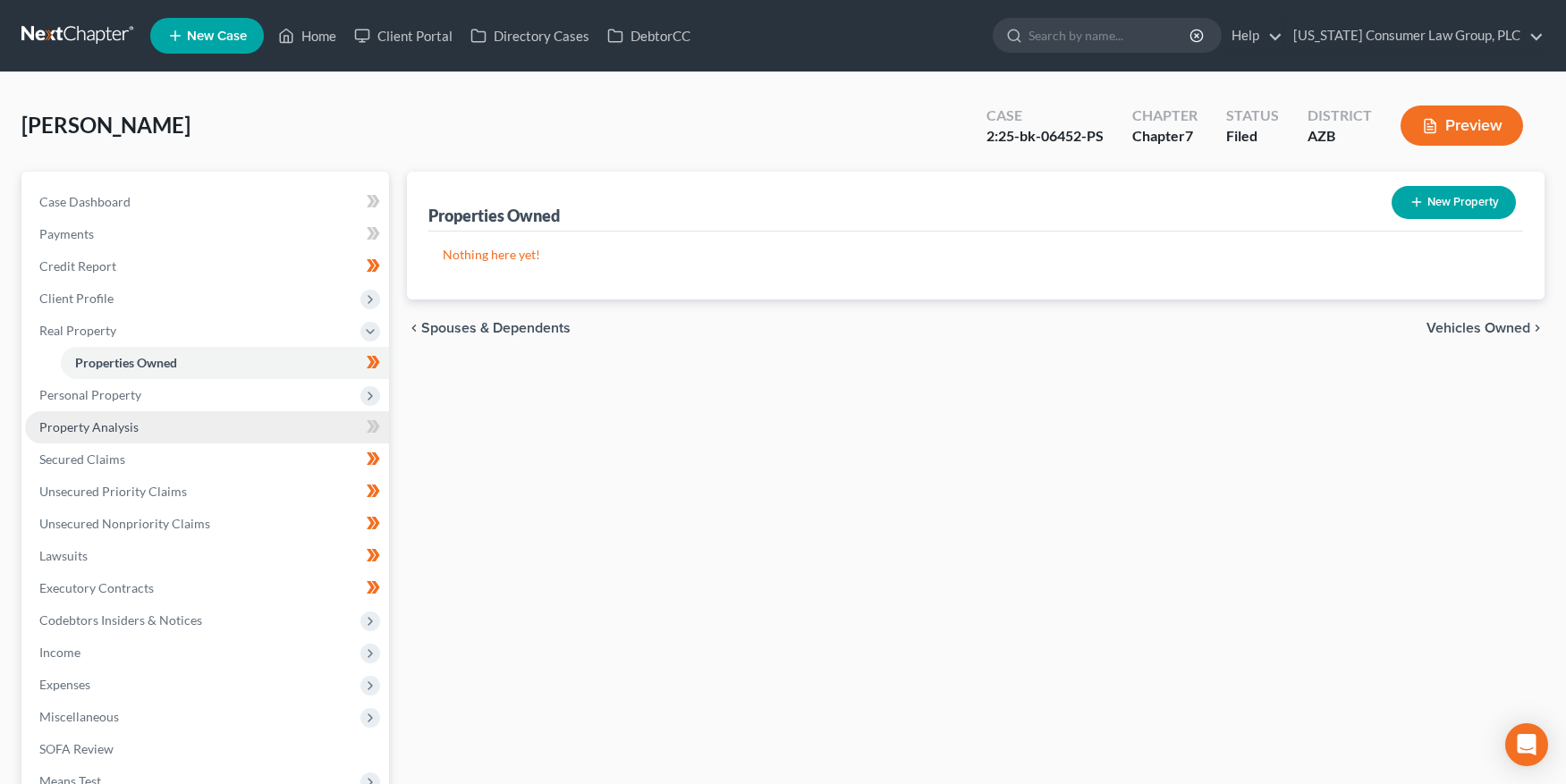
click at [106, 430] on span "Property Analysis" at bounding box center [89, 426] width 99 height 15
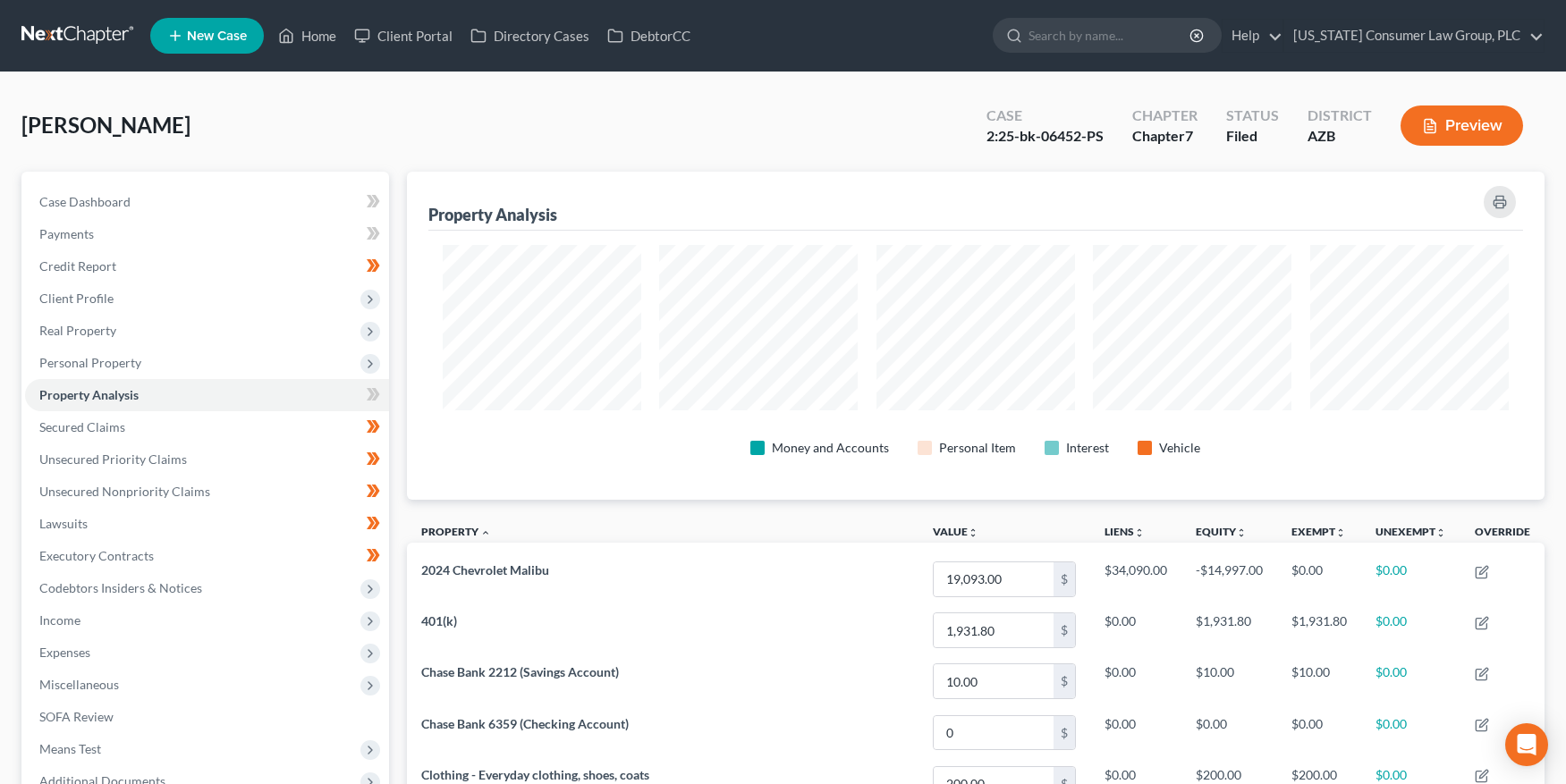
scroll to position [328, 1137]
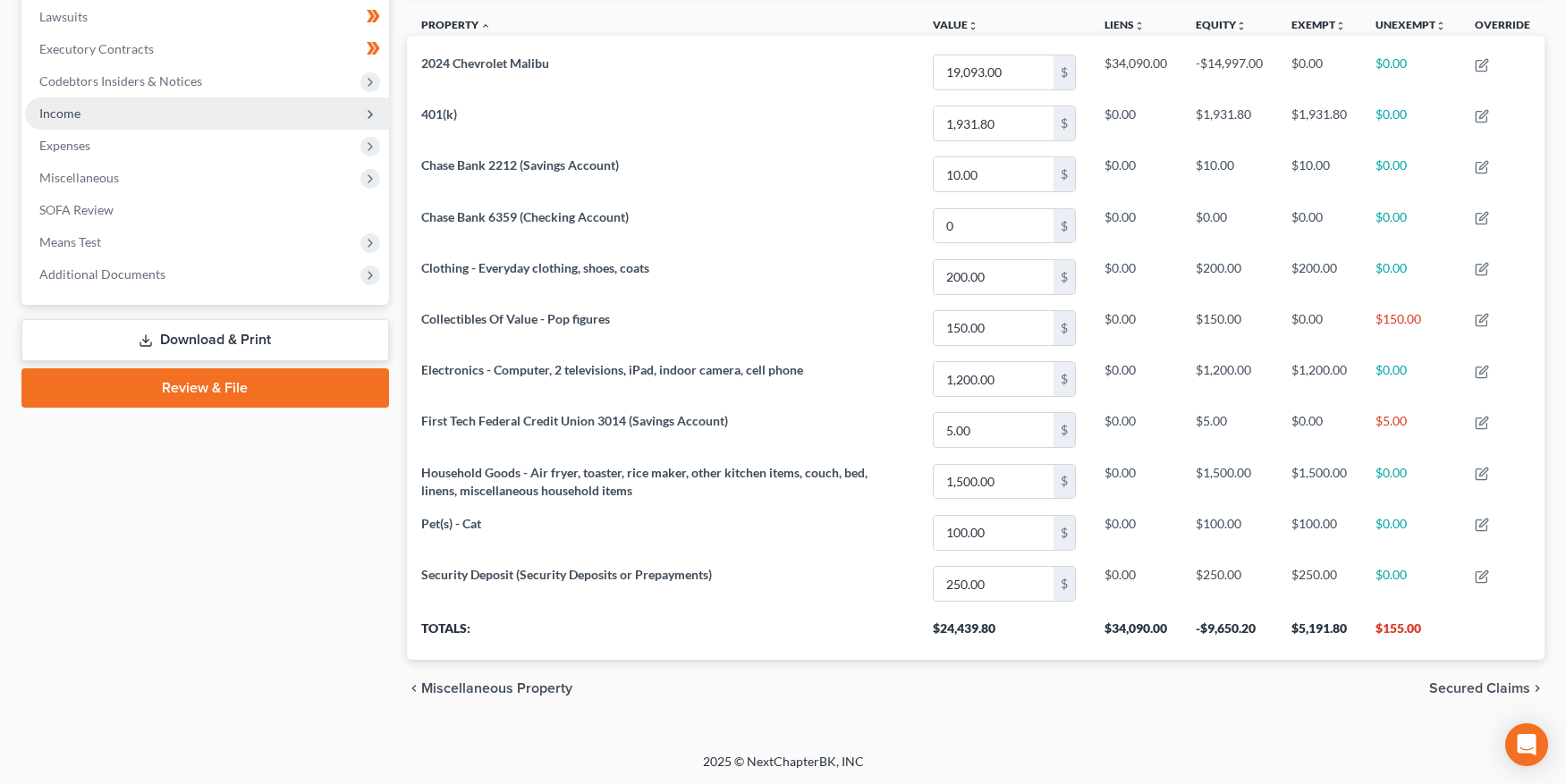
click at [98, 109] on span "Income" at bounding box center [207, 114] width 364 height 32
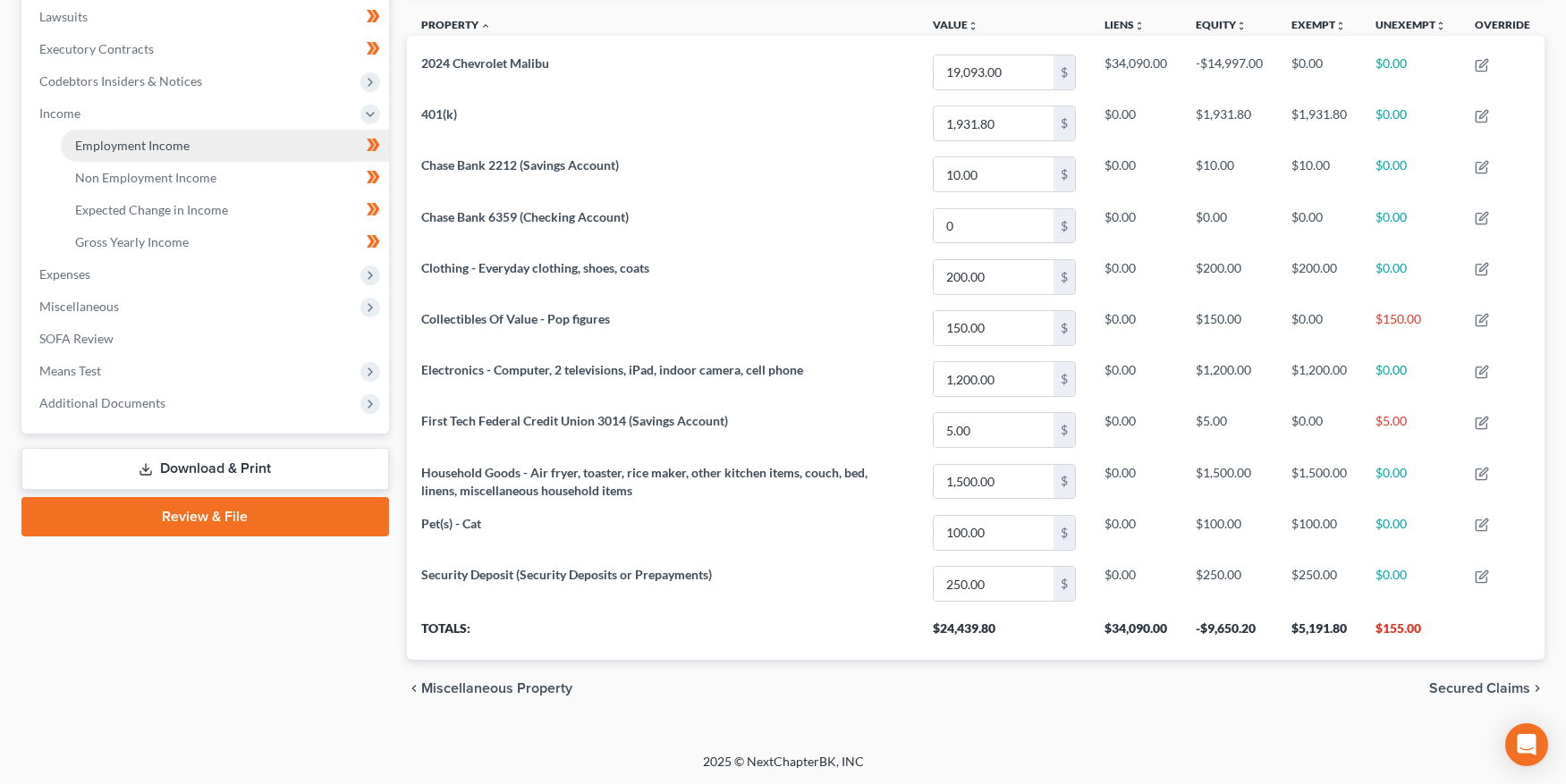
click at [117, 139] on span "Employment Income" at bounding box center [133, 145] width 115 height 15
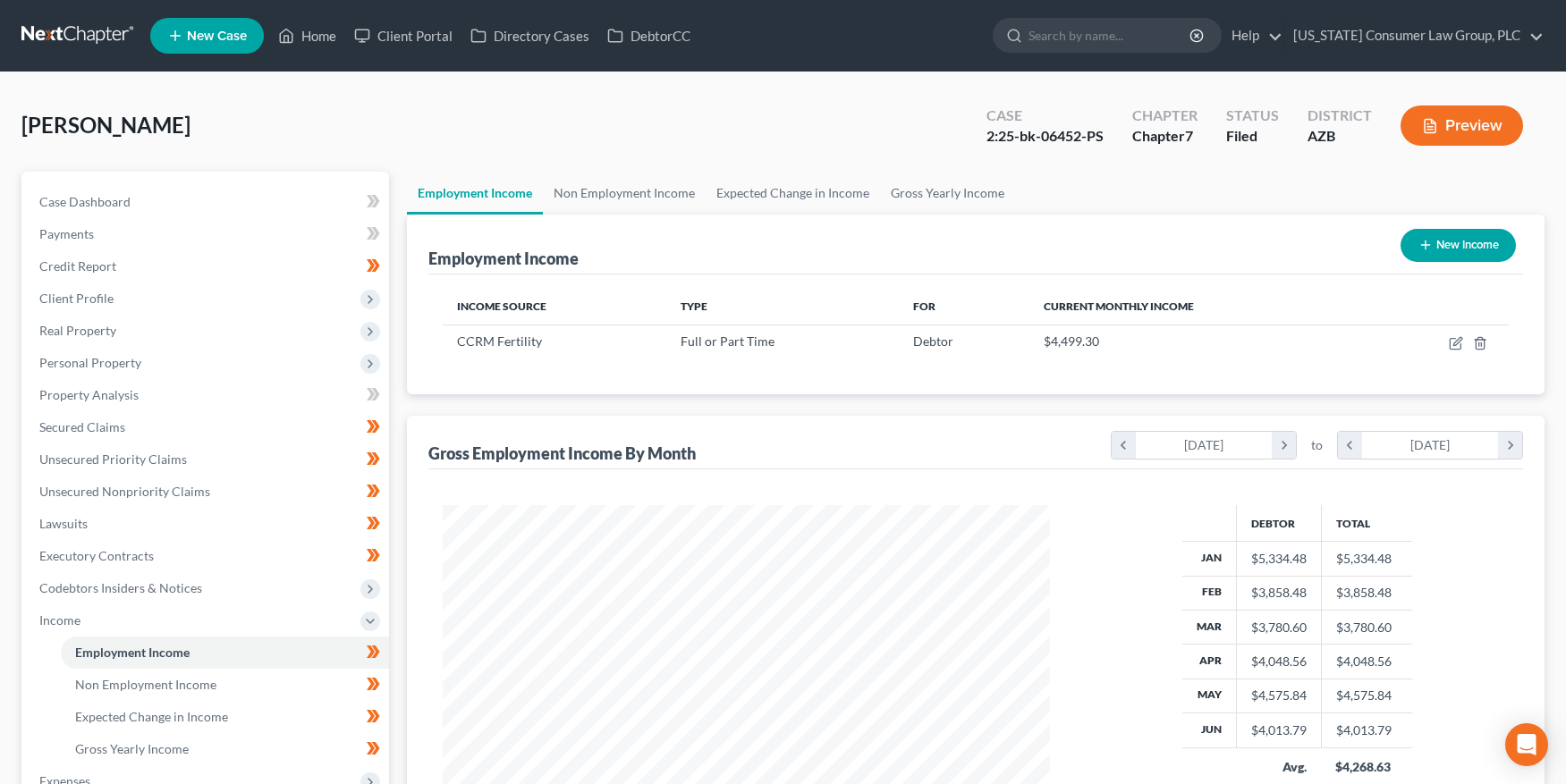
scroll to position [320, 642]
click at [120, 203] on span "Case Dashboard" at bounding box center [85, 201] width 91 height 15
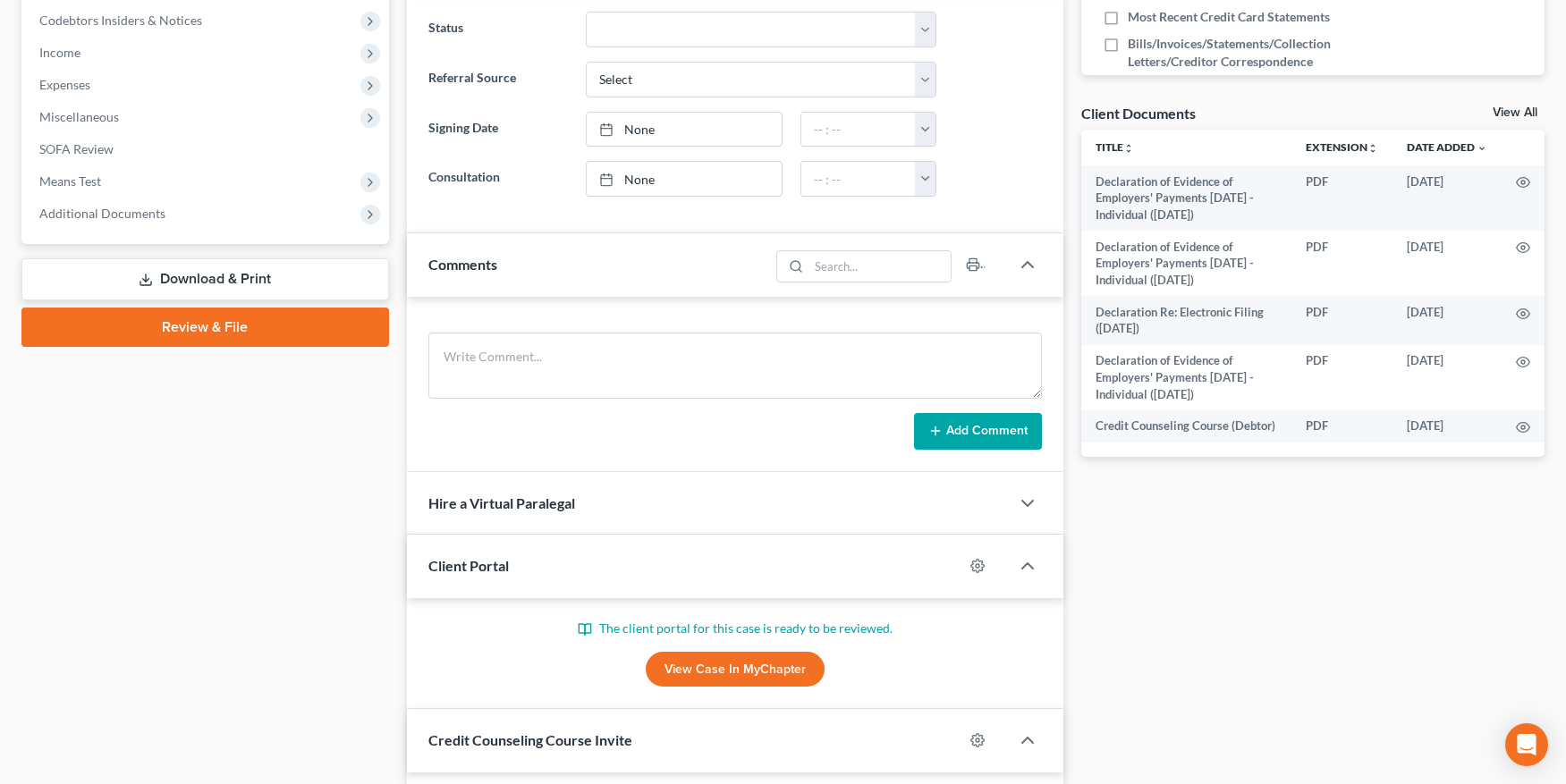
scroll to position [412, 0]
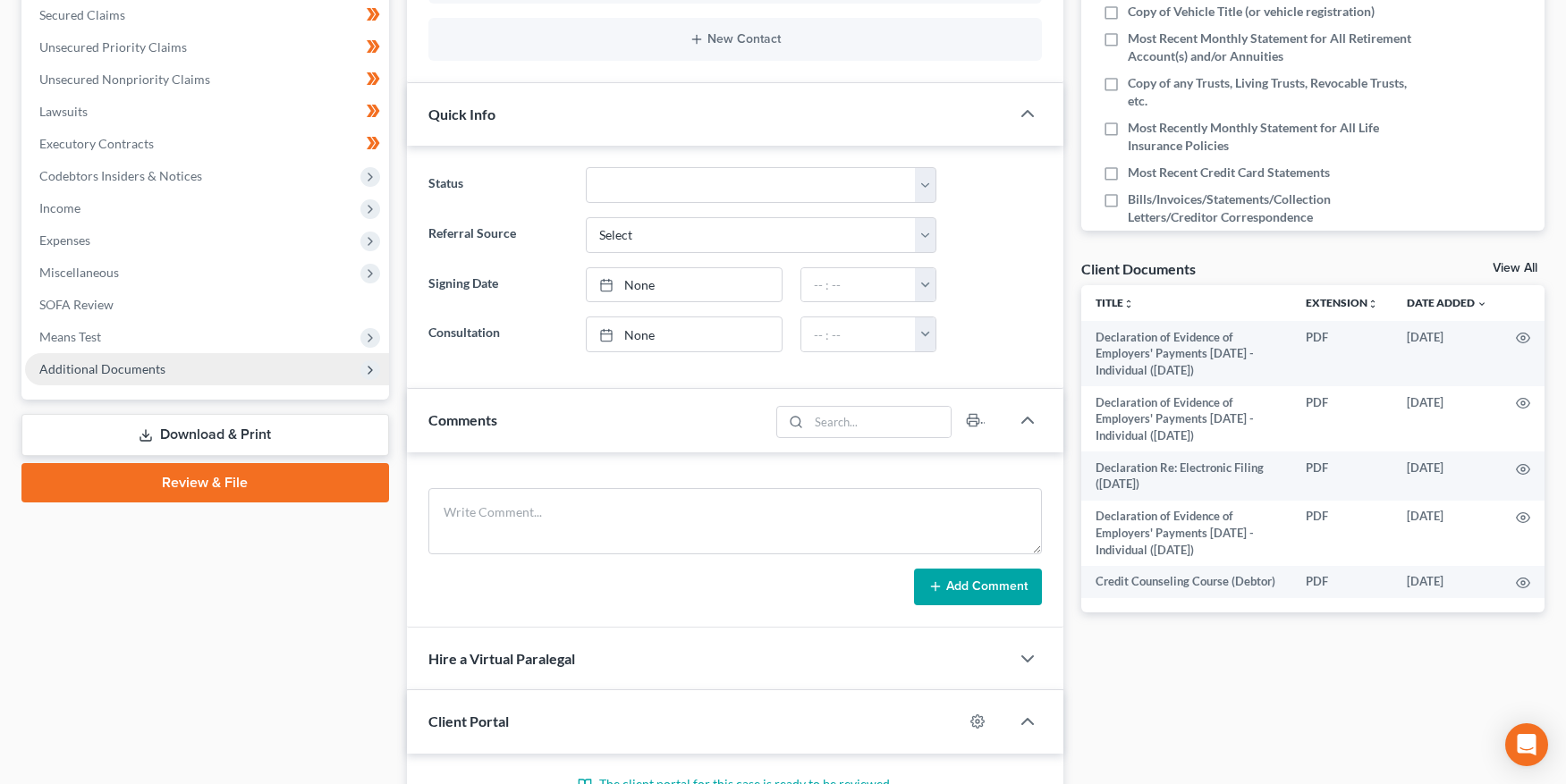
click at [115, 367] on span "Additional Documents" at bounding box center [102, 369] width 126 height 15
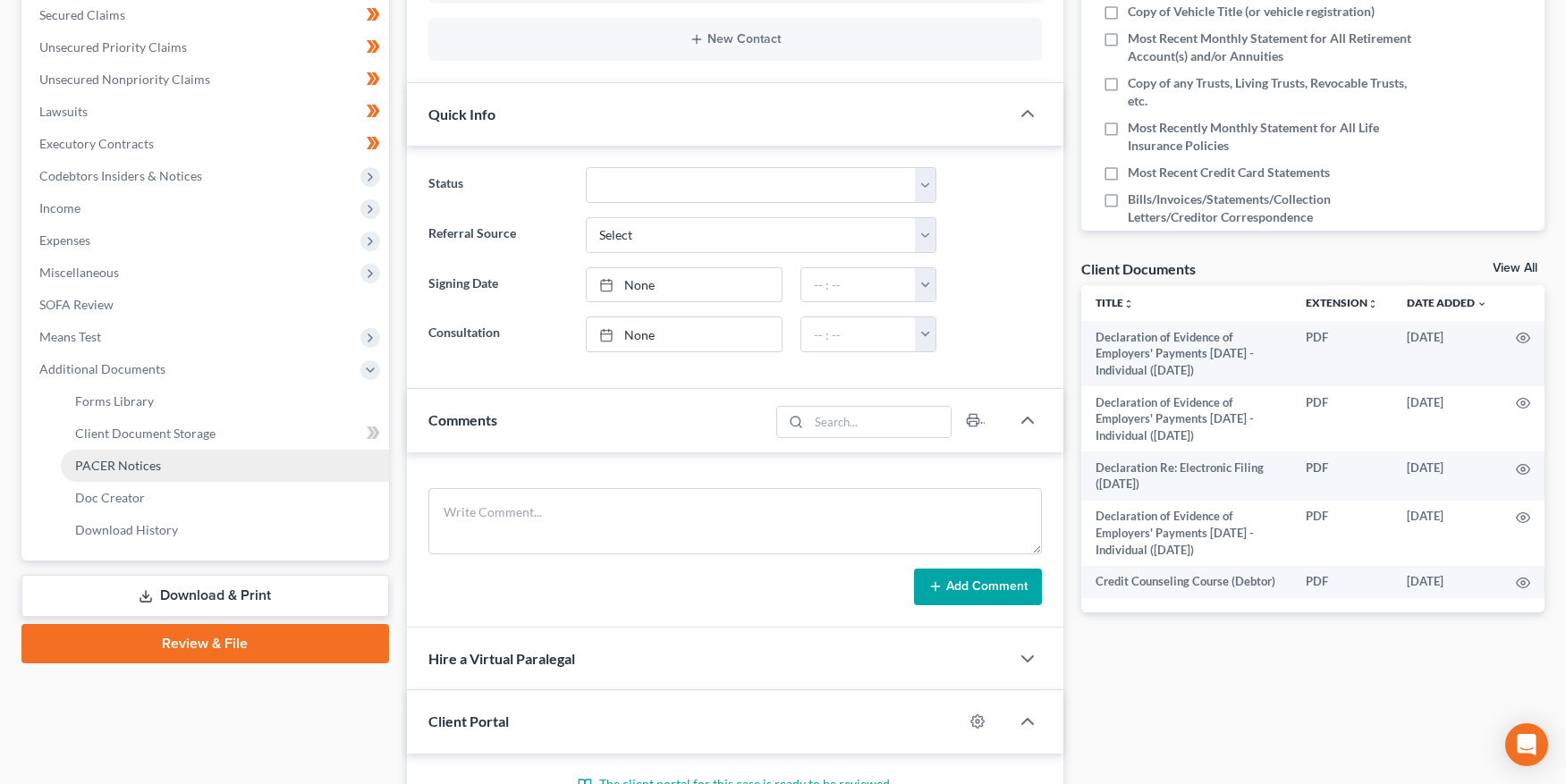
click at [119, 458] on span "PACER Notices" at bounding box center [118, 464] width 86 height 15
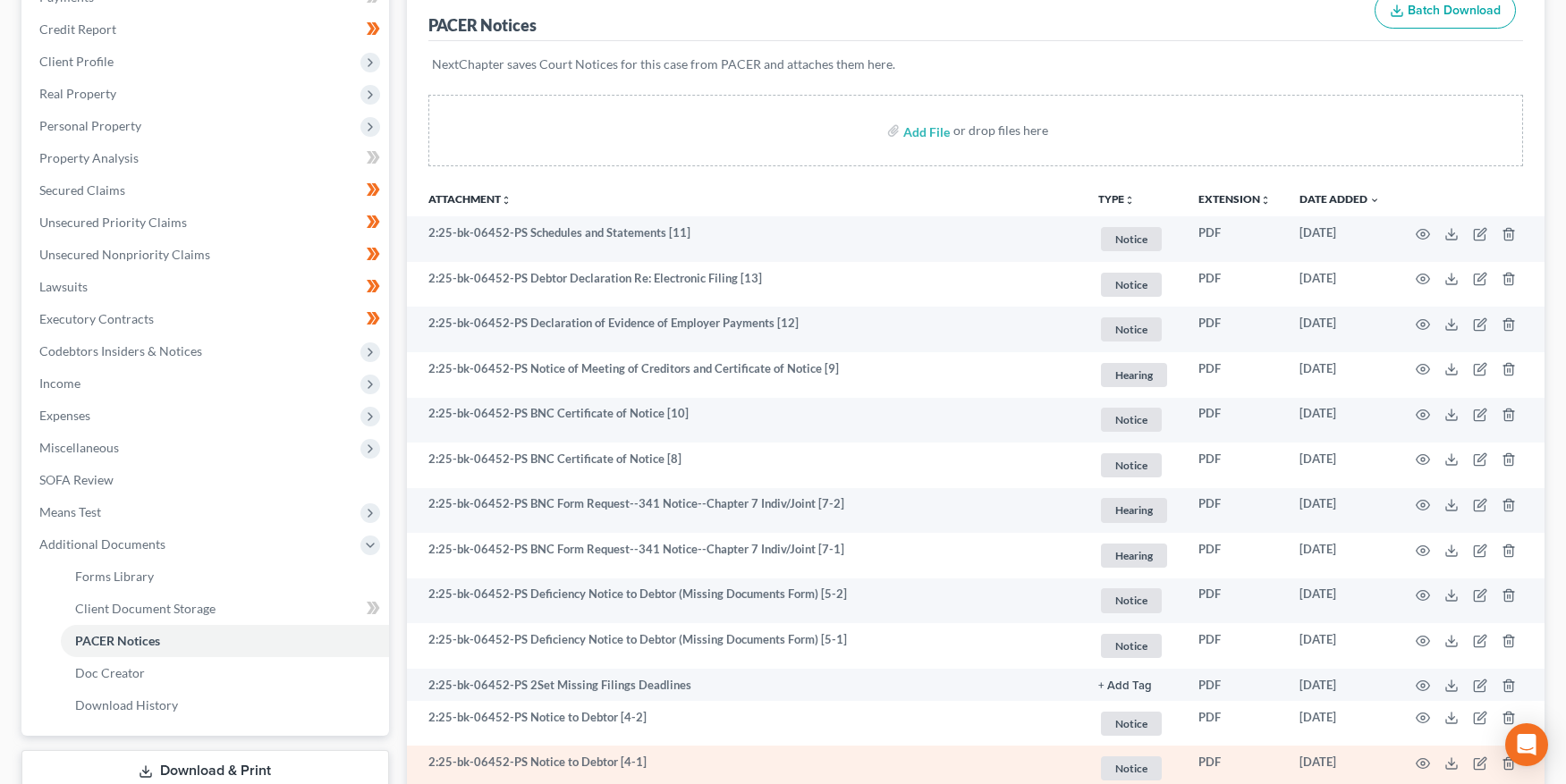
scroll to position [16, 0]
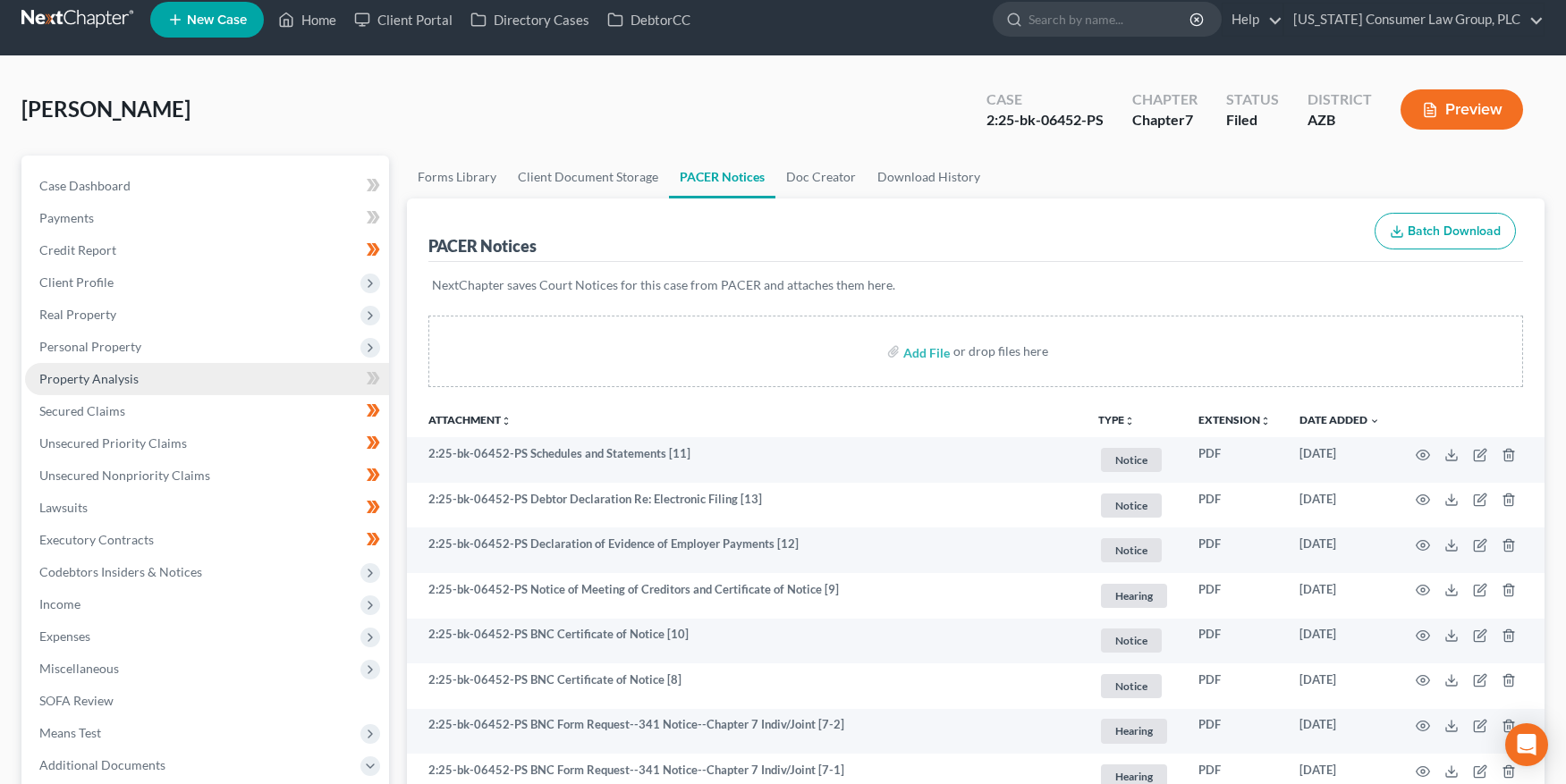
click at [95, 380] on span "Property Analysis" at bounding box center [89, 379] width 99 height 15
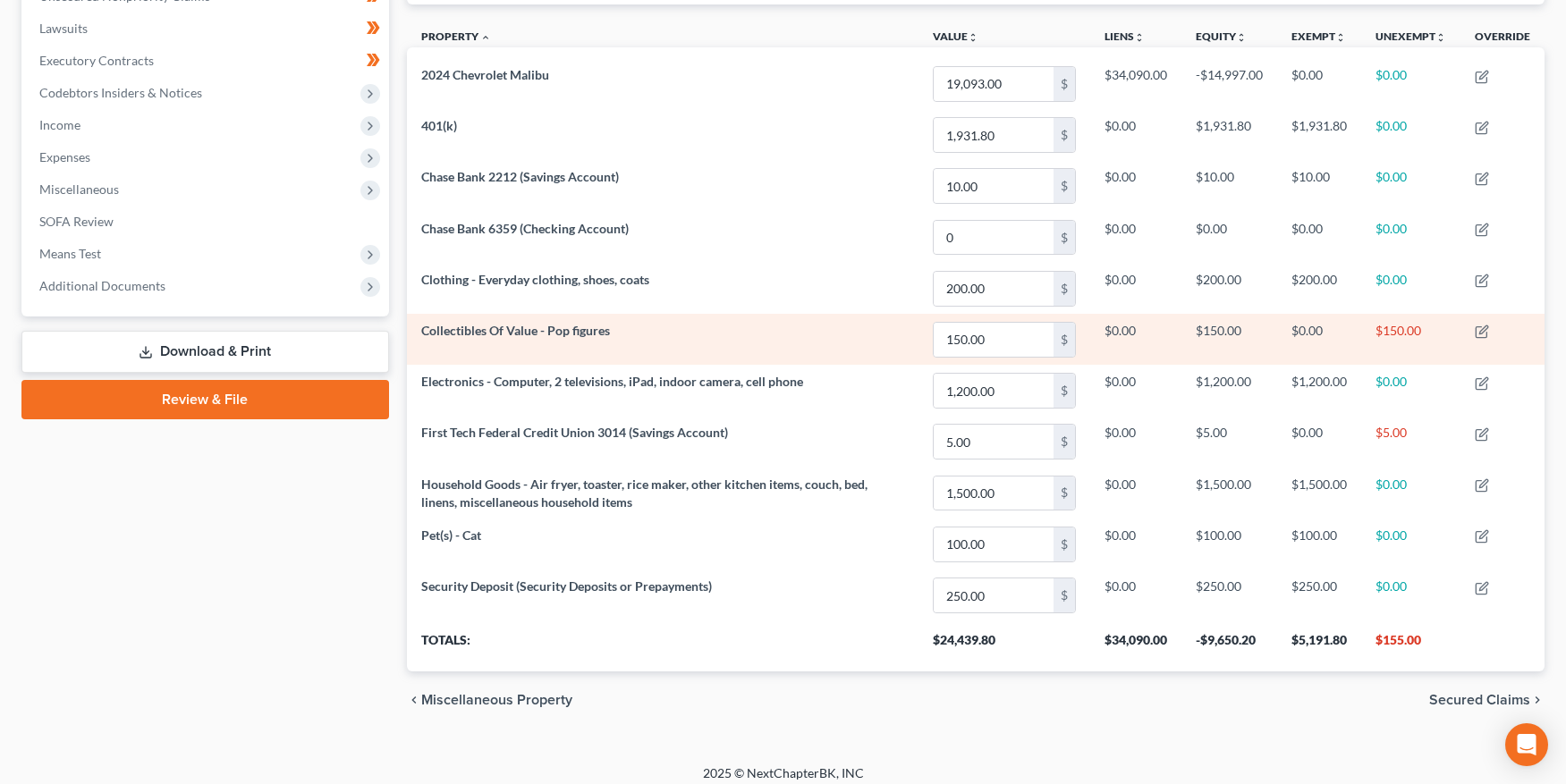
scroll to position [373, 0]
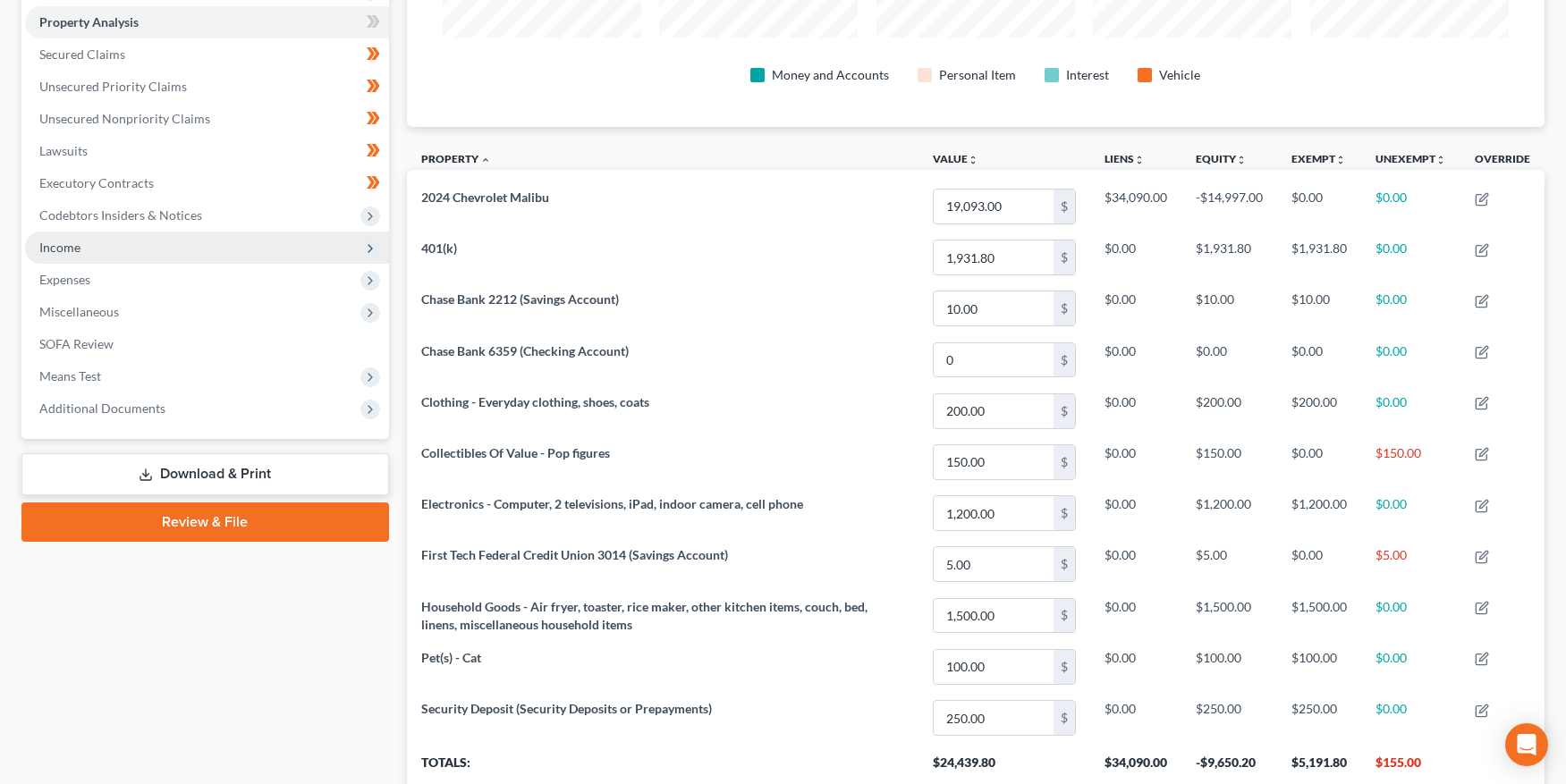
click at [64, 251] on span "Income" at bounding box center [60, 247] width 41 height 15
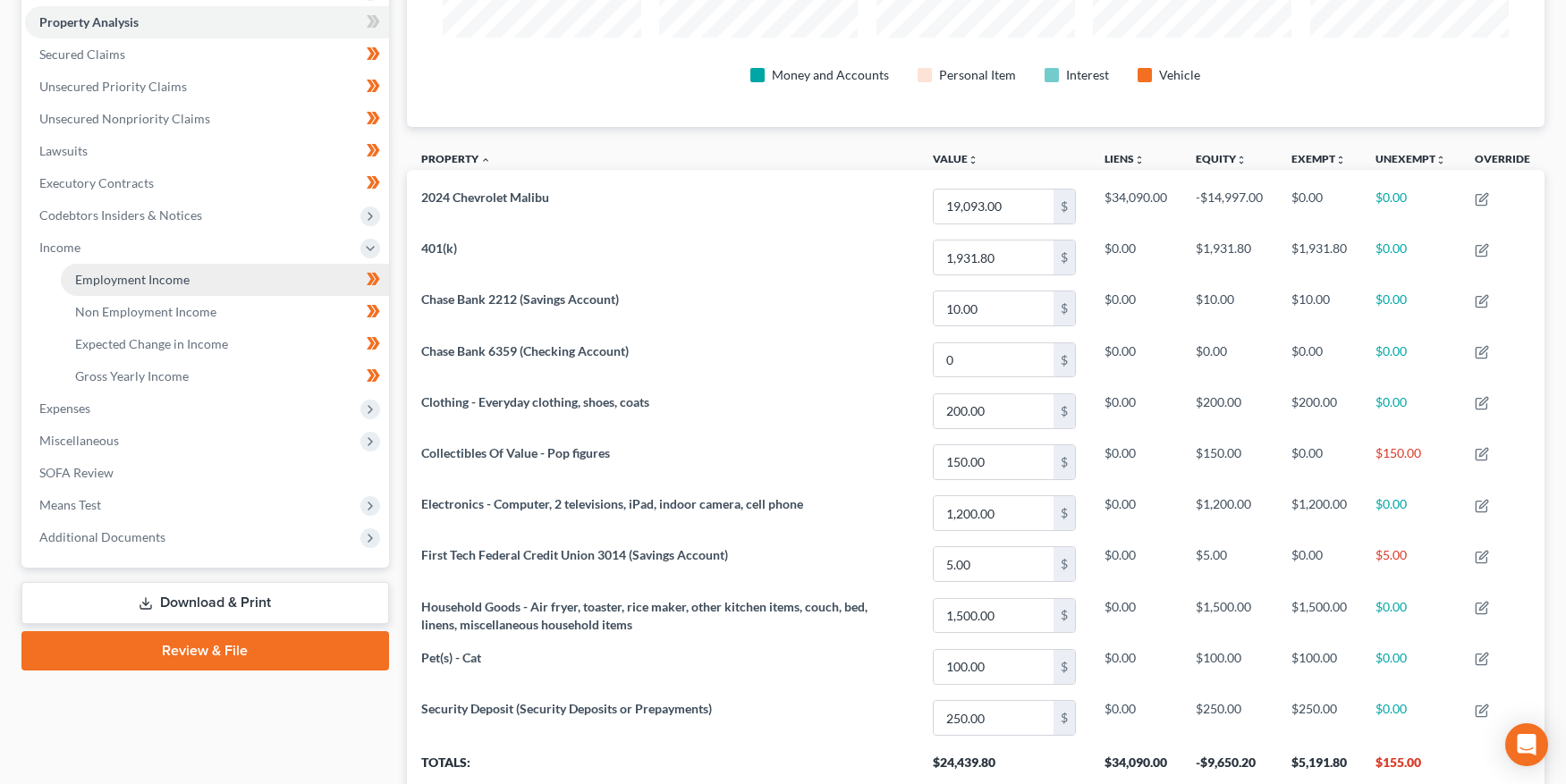
click at [89, 272] on span "Employment Income" at bounding box center [133, 279] width 115 height 15
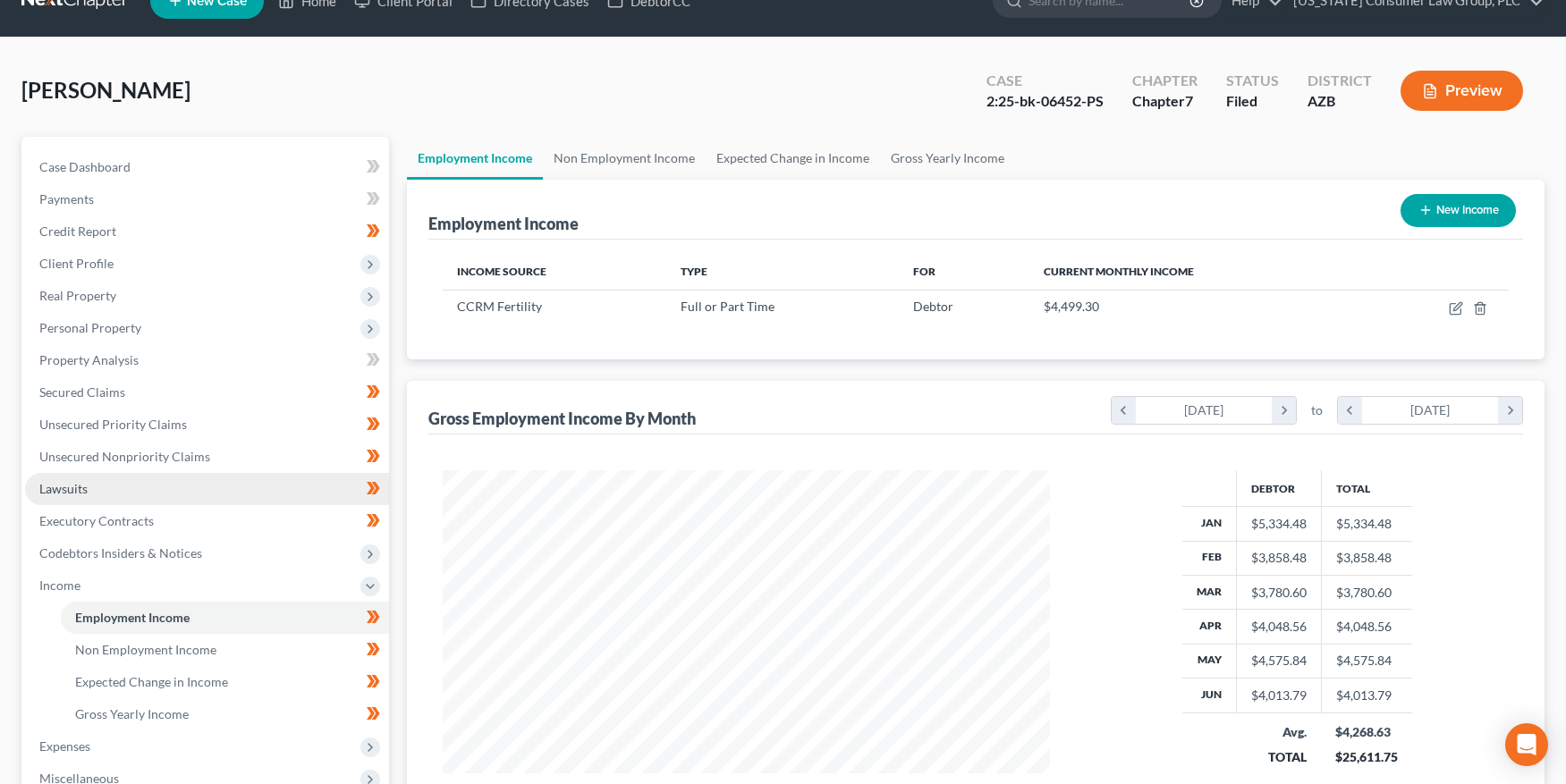
scroll to position [326, 0]
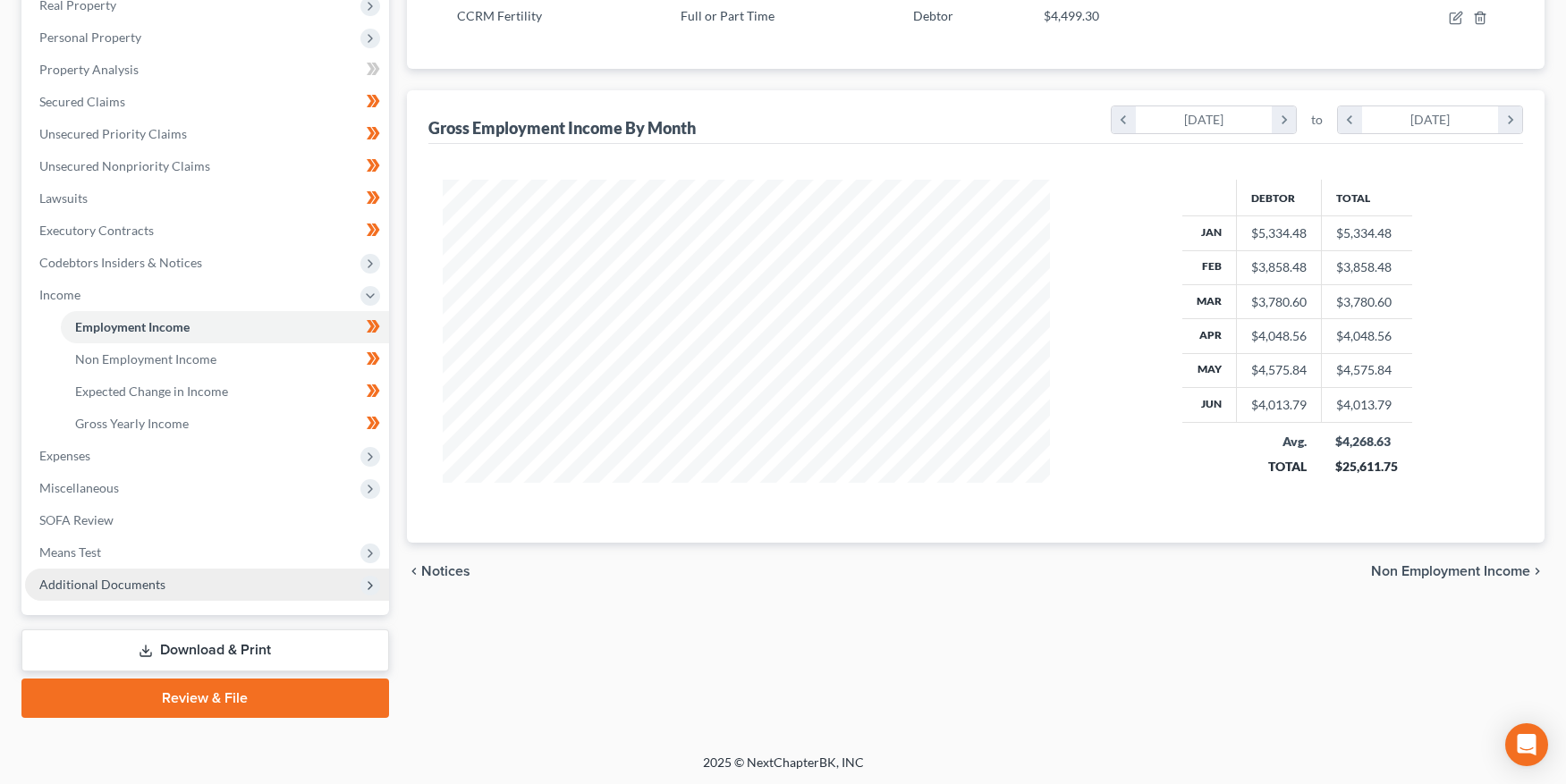
click at [115, 577] on span "Additional Documents" at bounding box center [102, 584] width 126 height 15
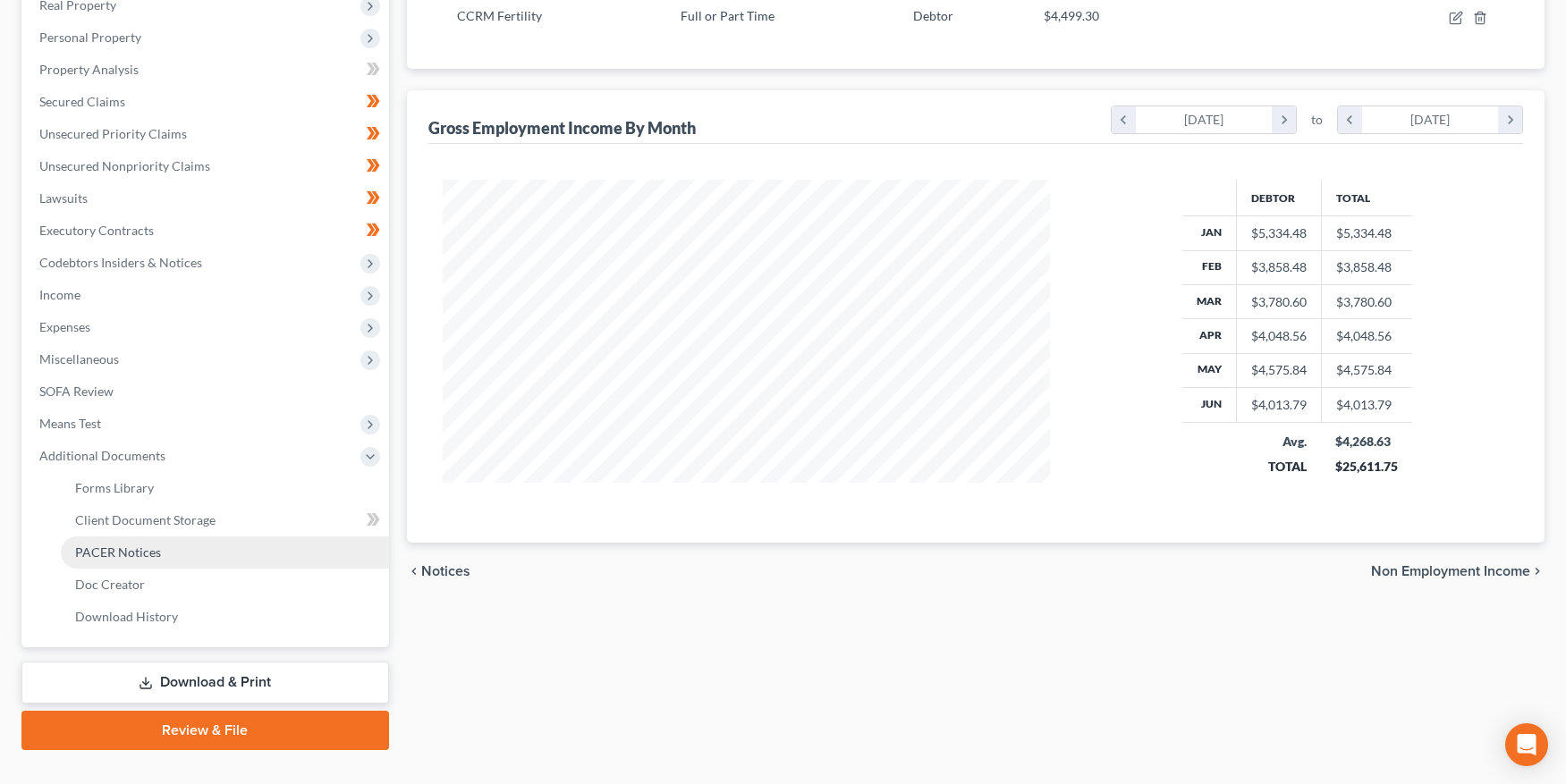
click at [124, 555] on span "PACER Notices" at bounding box center [118, 551] width 86 height 15
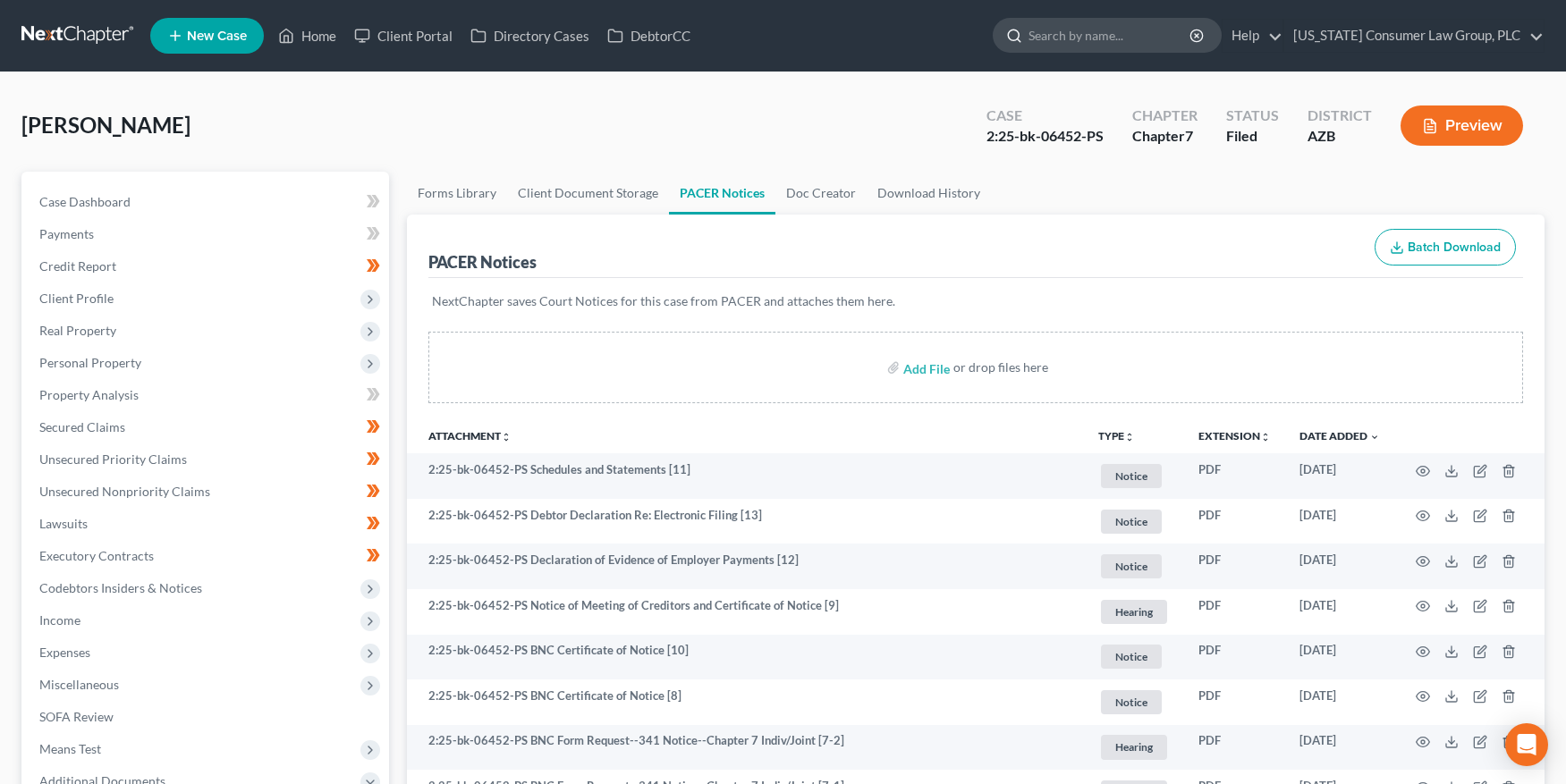
click at [1057, 46] on input "search" at bounding box center [1110, 35] width 164 height 33
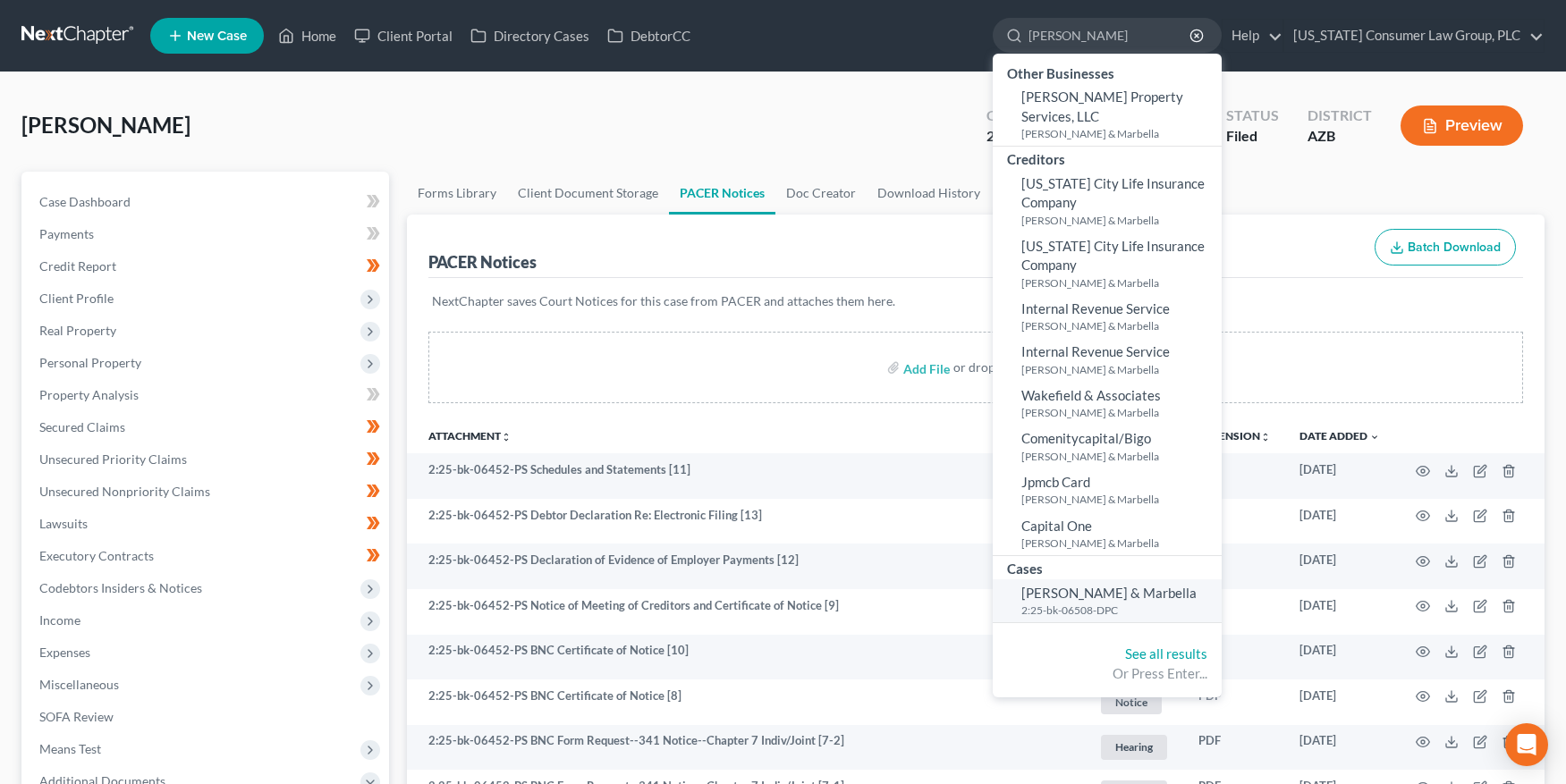
type input "[PERSON_NAME]"
click at [1079, 584] on span "[PERSON_NAME] & Marbella" at bounding box center [1109, 592] width 175 height 16
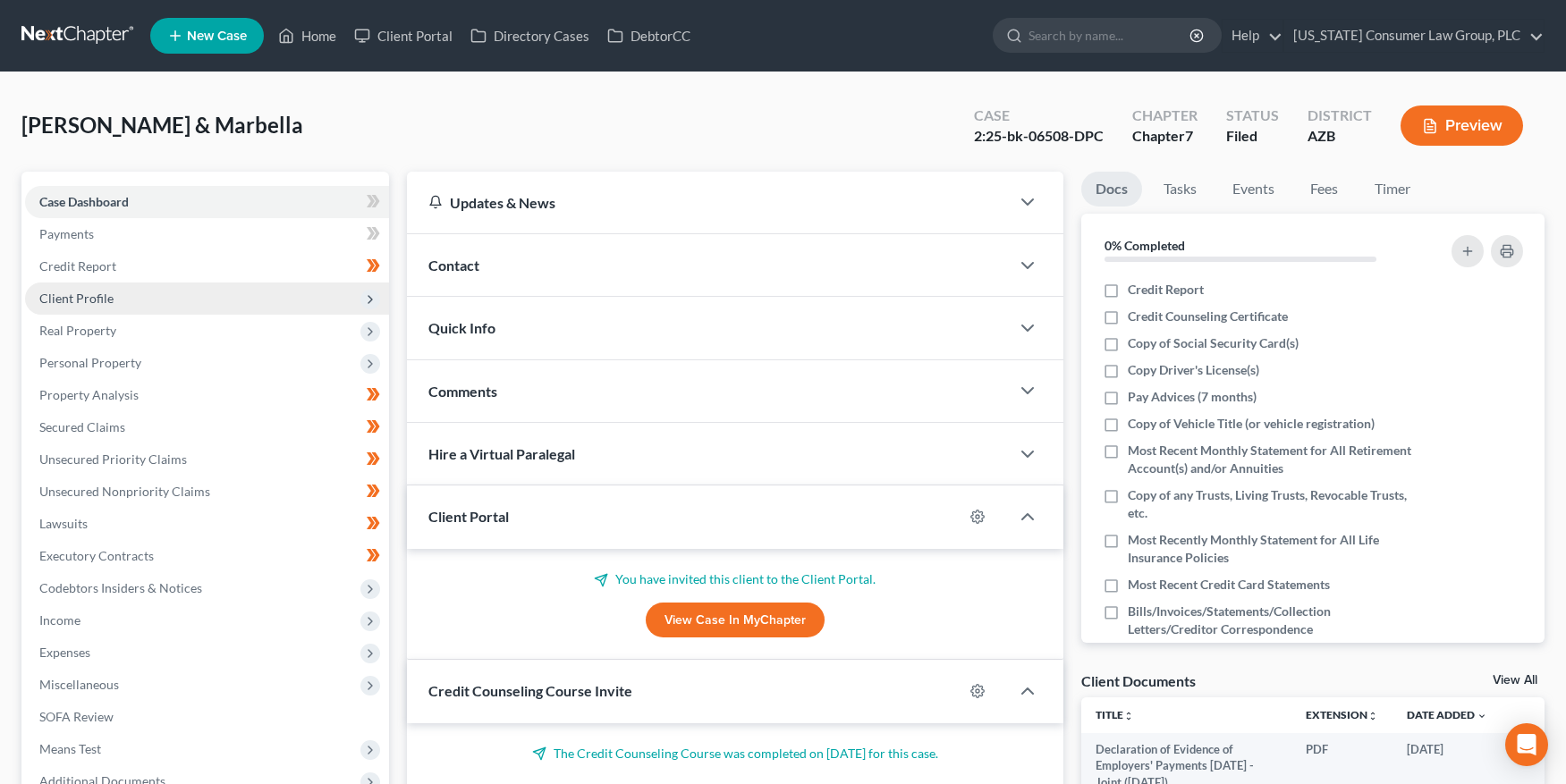
click at [96, 303] on span "Client Profile" at bounding box center [76, 298] width 74 height 15
click at [93, 331] on span "Real Property" at bounding box center [78, 330] width 77 height 15
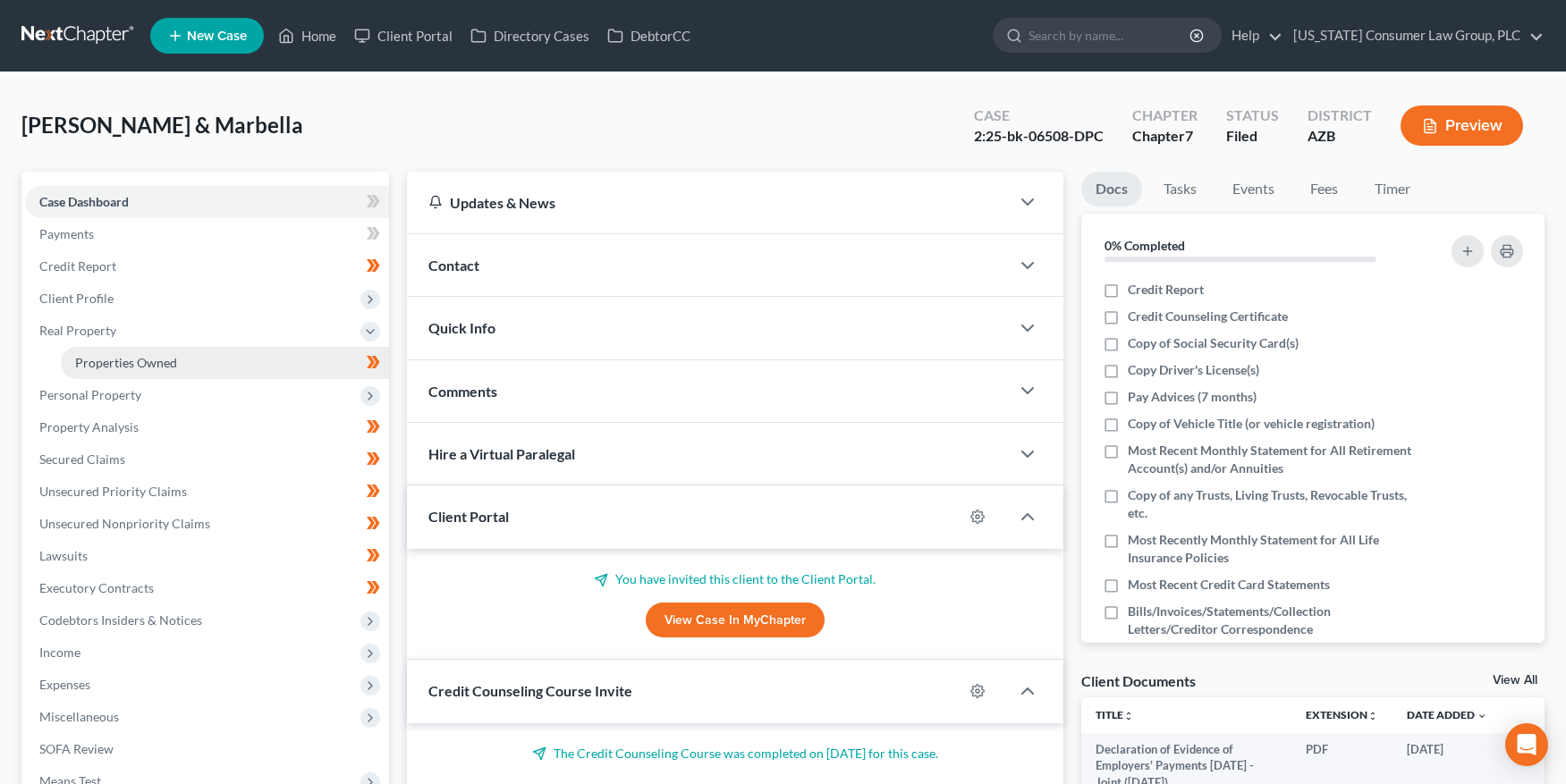
click at [98, 360] on span "Properties Owned" at bounding box center [126, 362] width 102 height 15
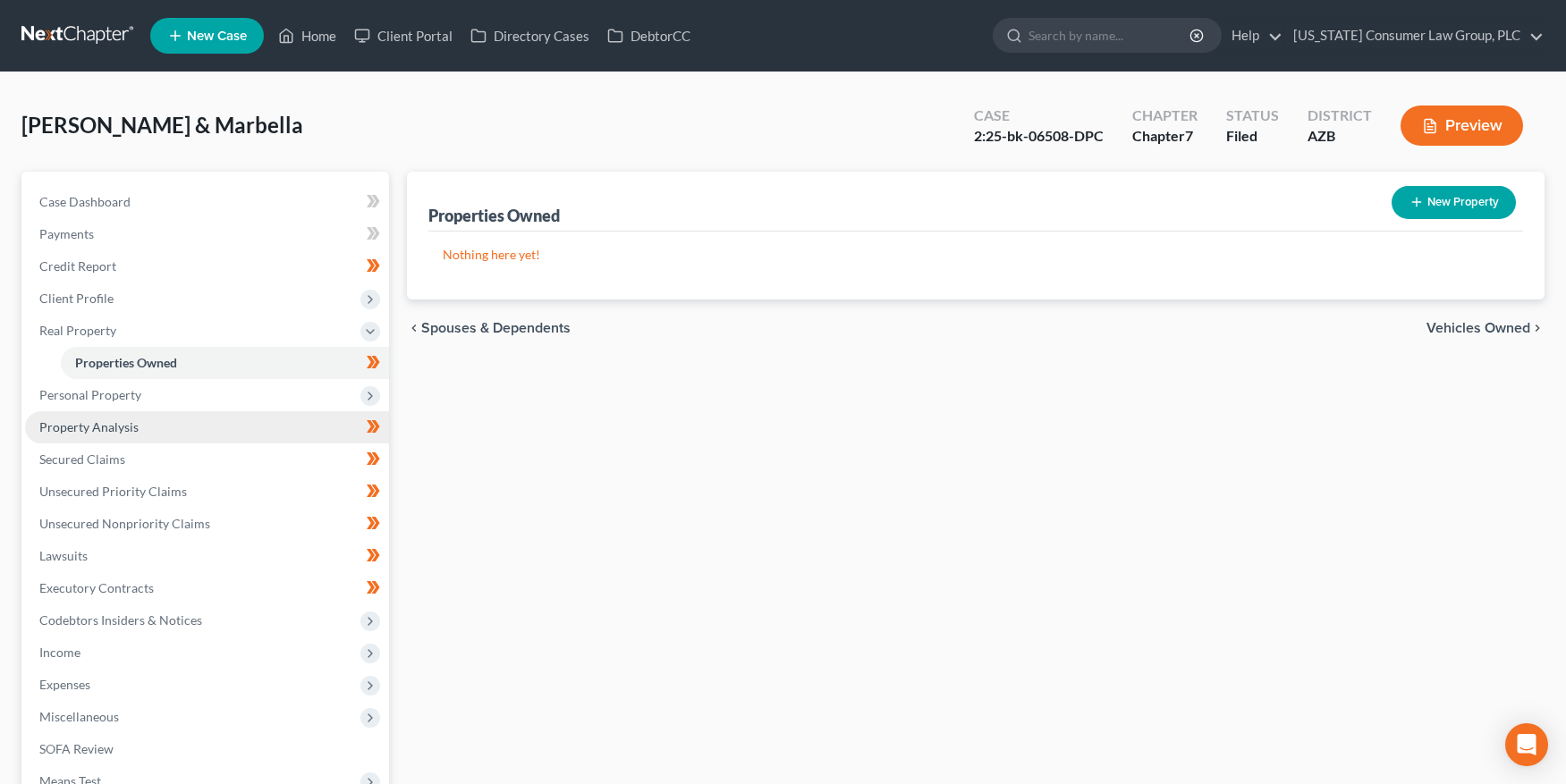
click at [106, 437] on link "Property Analysis" at bounding box center [207, 427] width 364 height 32
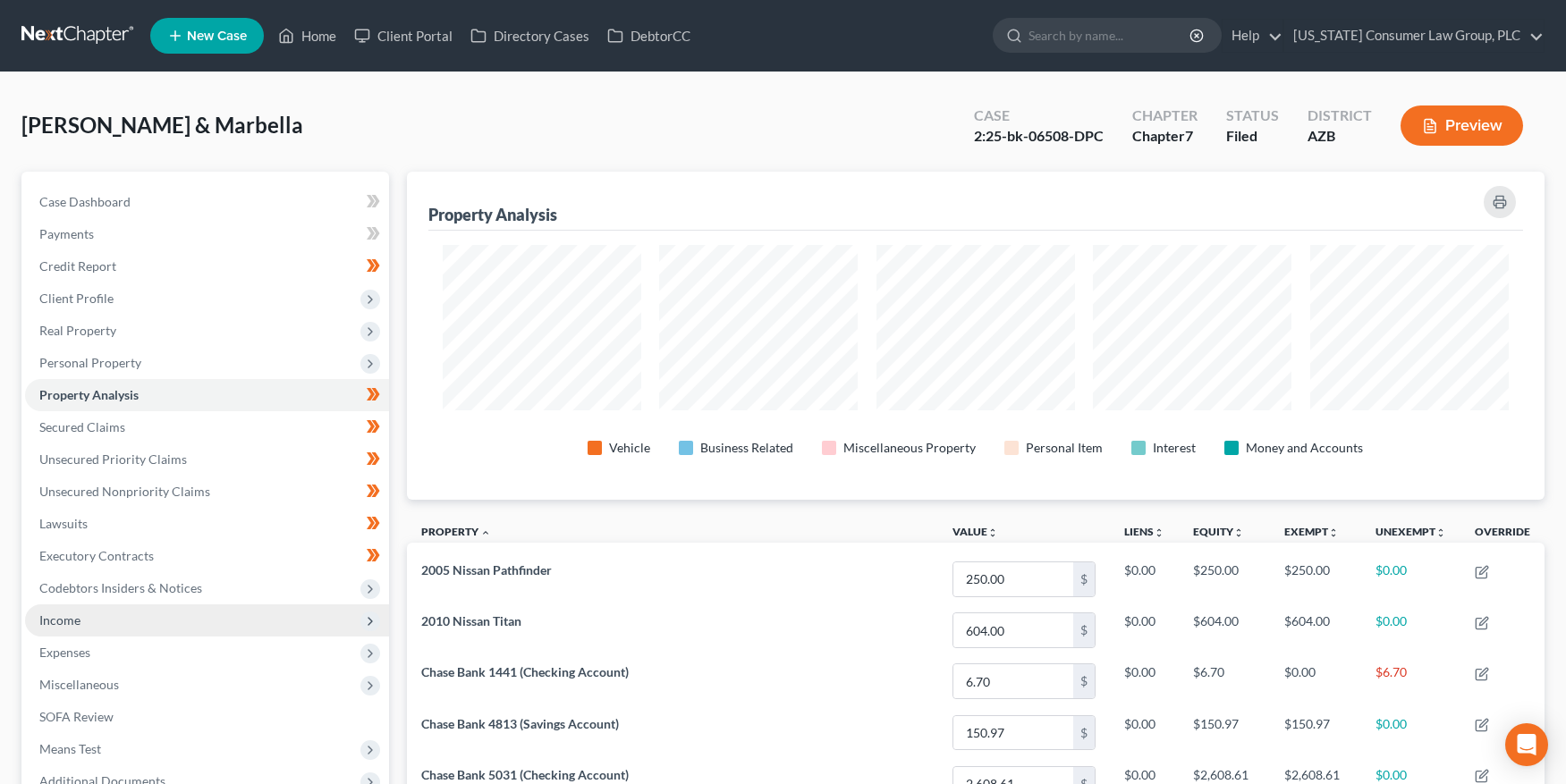
click at [54, 620] on span "Income" at bounding box center [60, 619] width 41 height 15
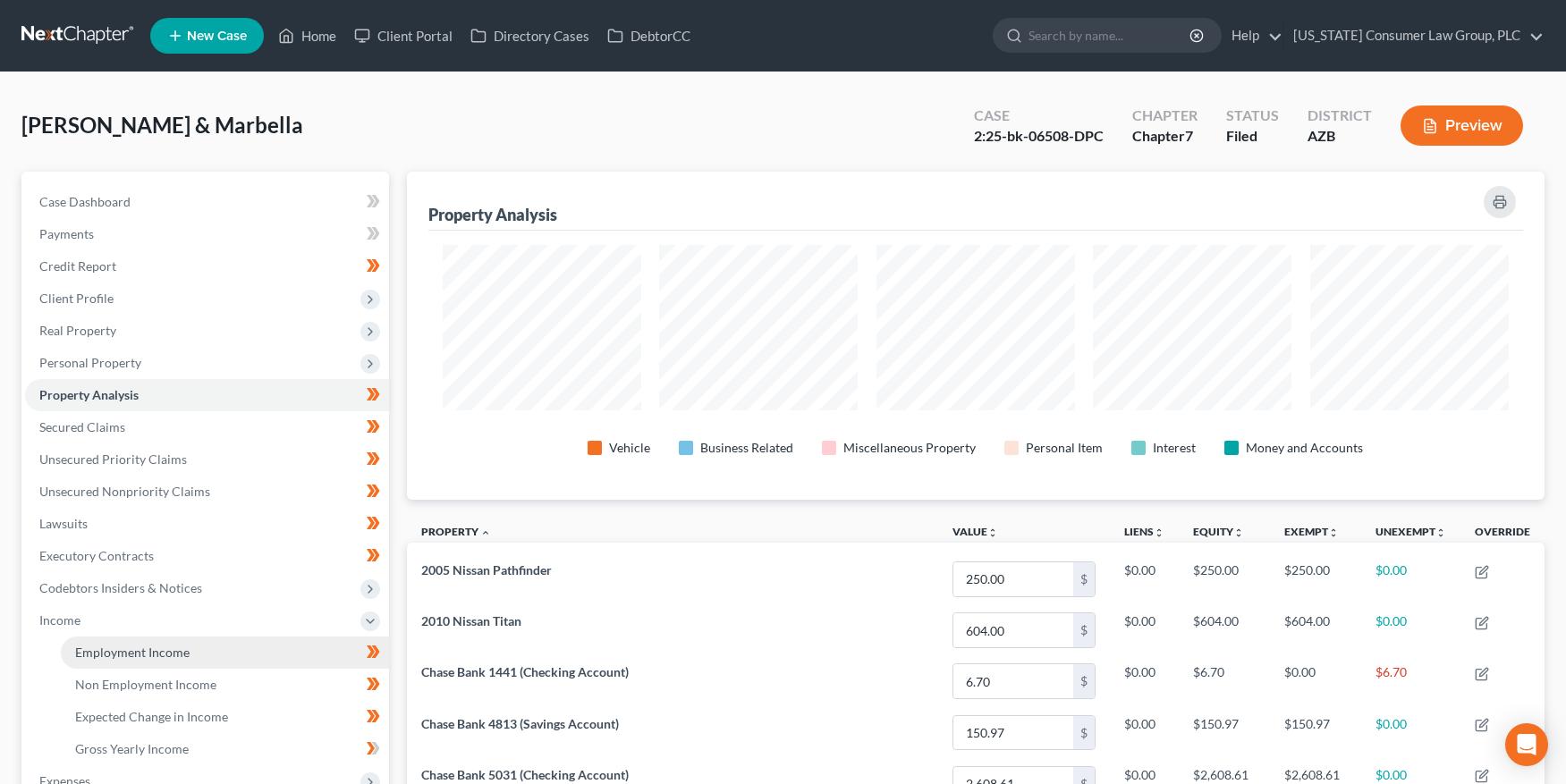
click at [97, 652] on span "Employment Income" at bounding box center [133, 652] width 115 height 15
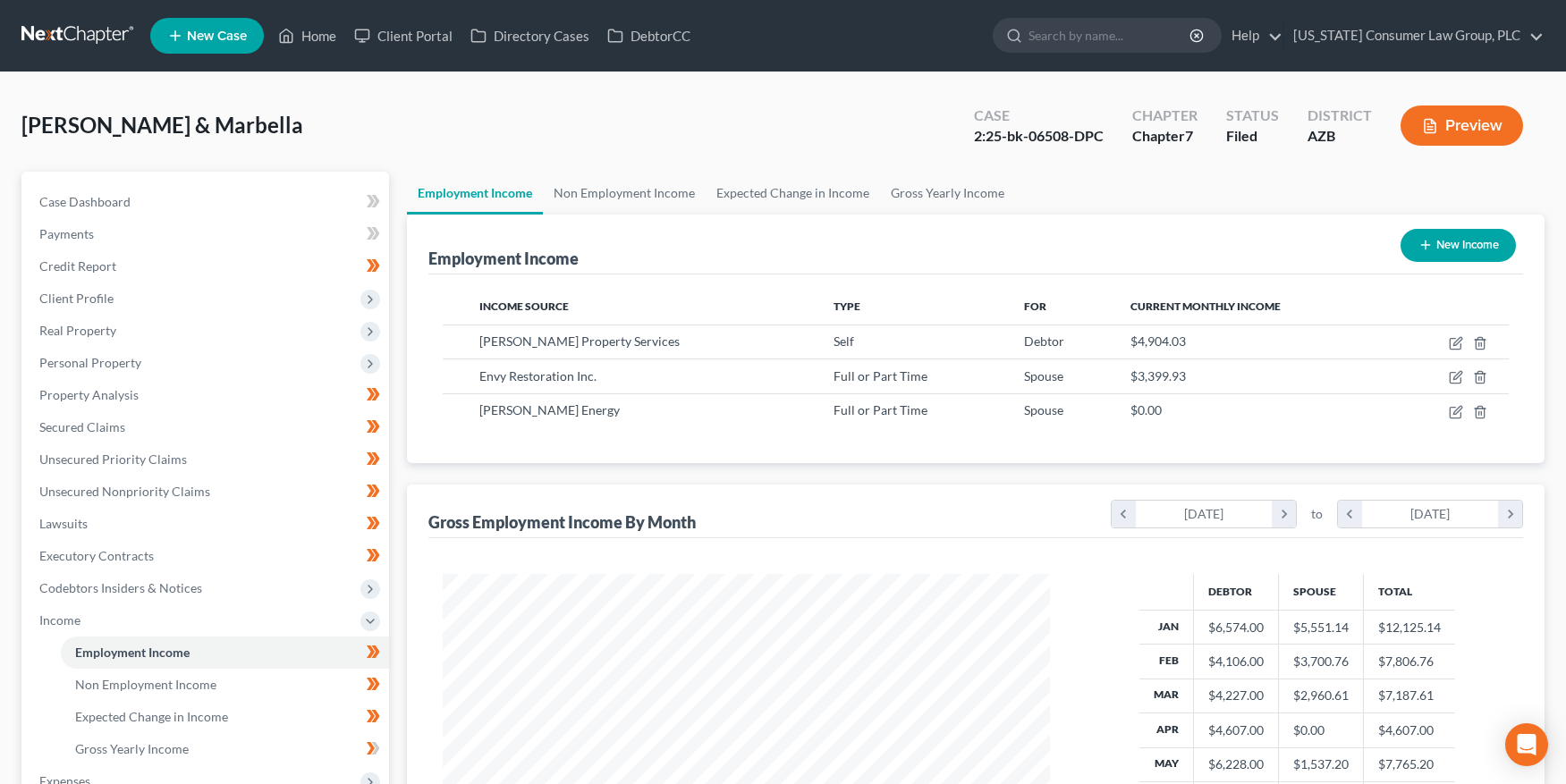
scroll to position [4, 0]
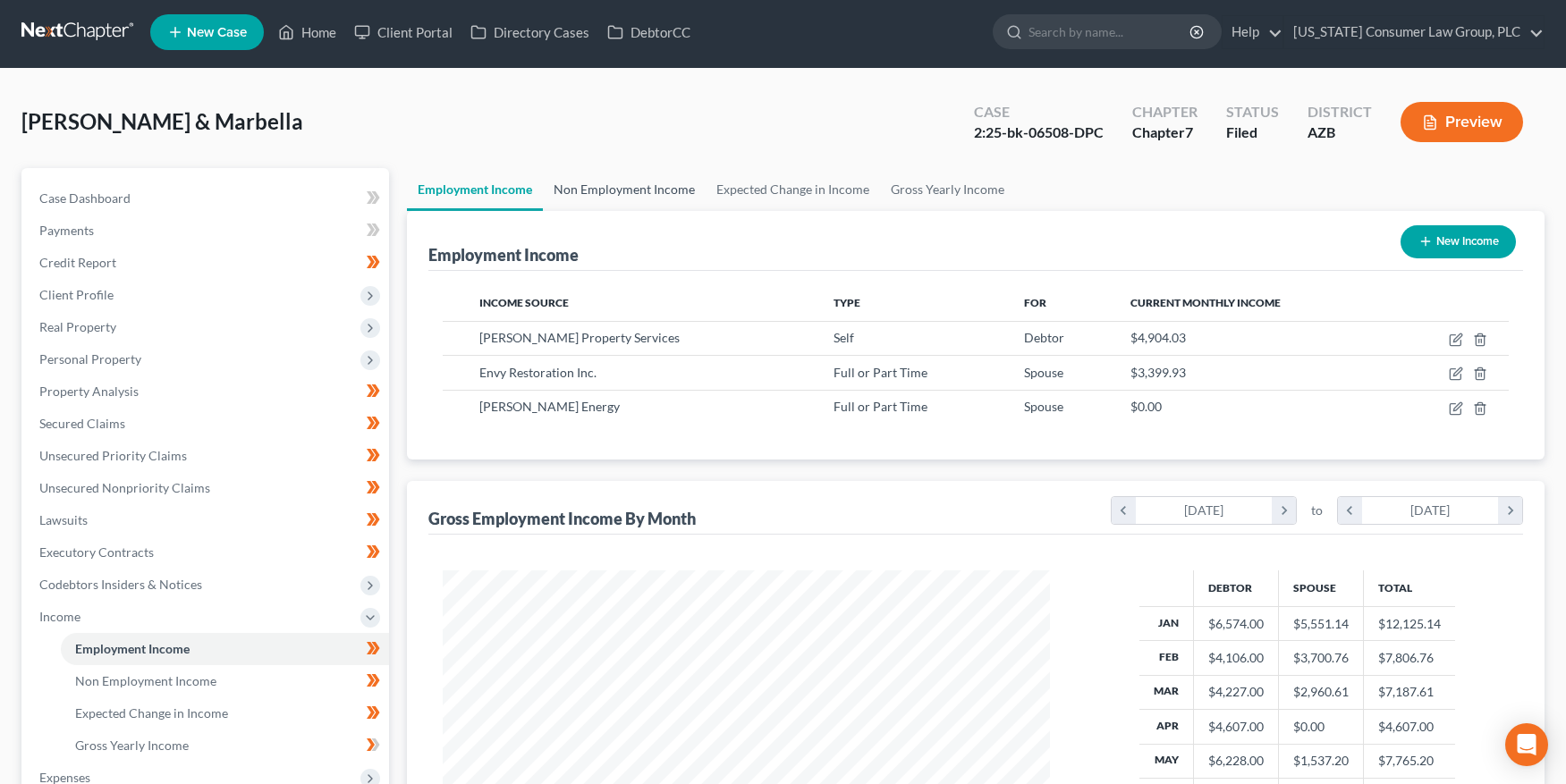
click at [590, 188] on link "Non Employment Income" at bounding box center [624, 190] width 163 height 43
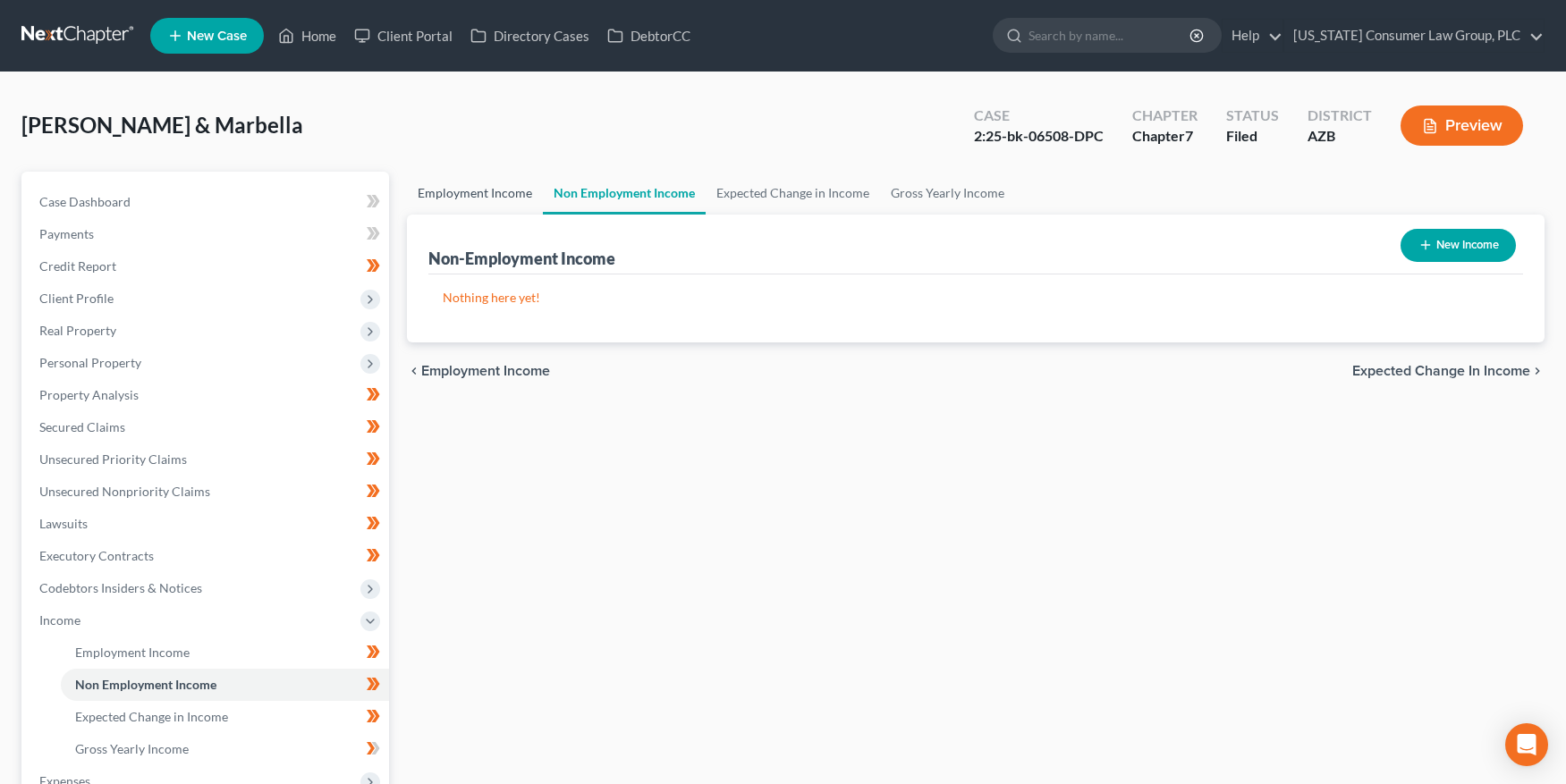
click at [455, 192] on link "Employment Income" at bounding box center [475, 193] width 136 height 43
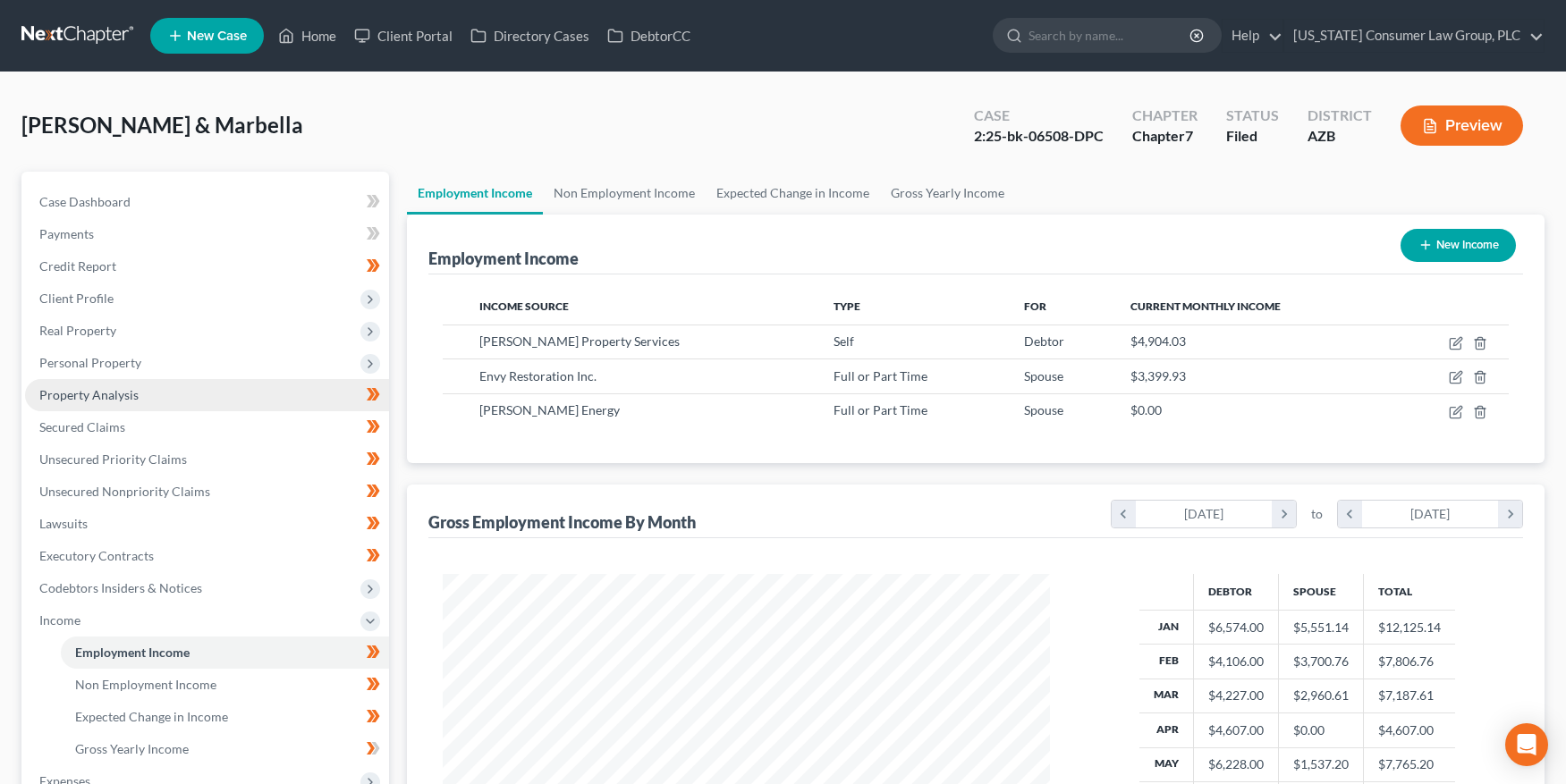
scroll to position [320, 642]
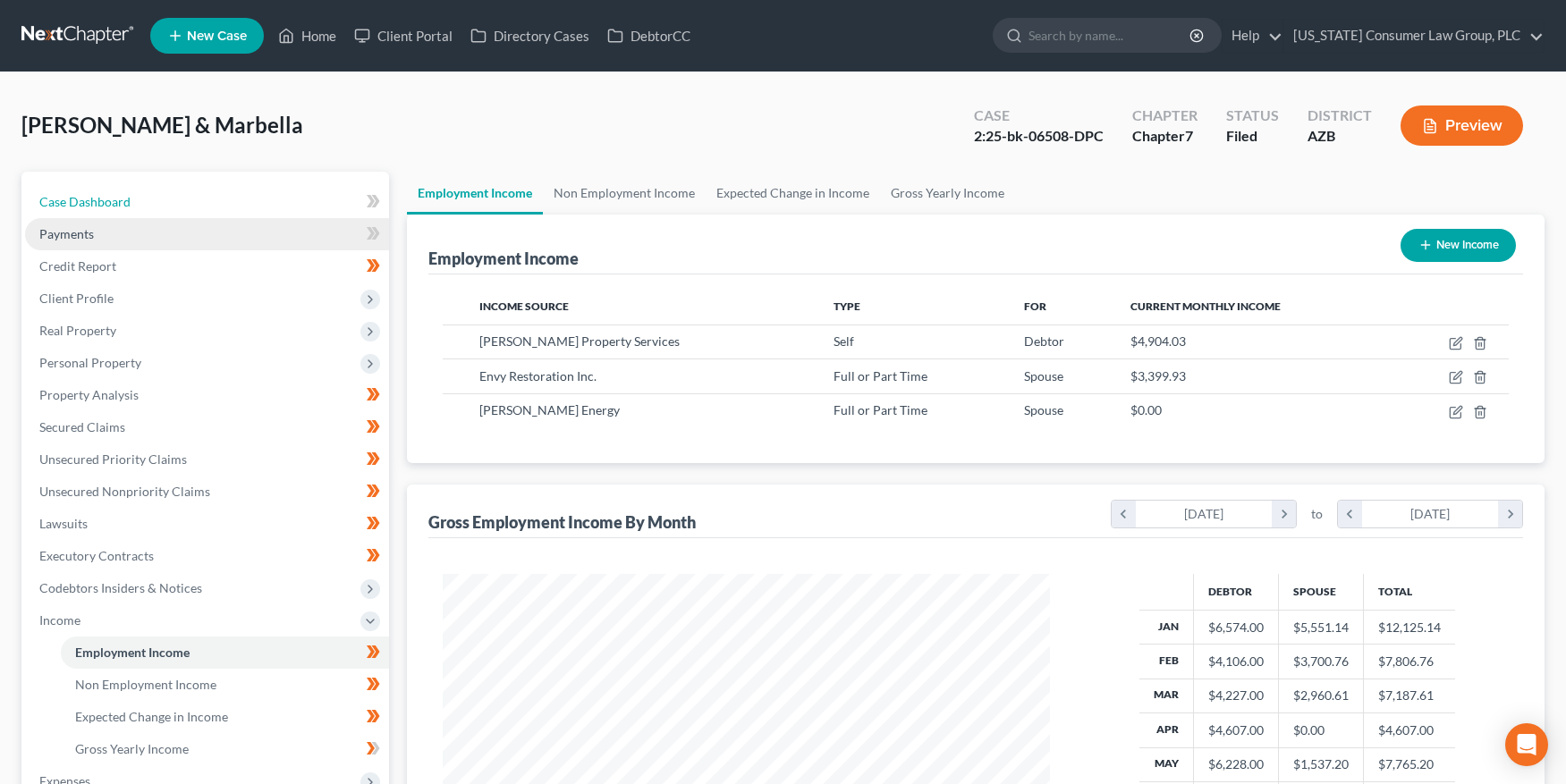
drag, startPoint x: 116, startPoint y: 208, endPoint x: 76, endPoint y: 222, distance: 42.4
click at [116, 207] on span "Case Dashboard" at bounding box center [85, 201] width 91 height 15
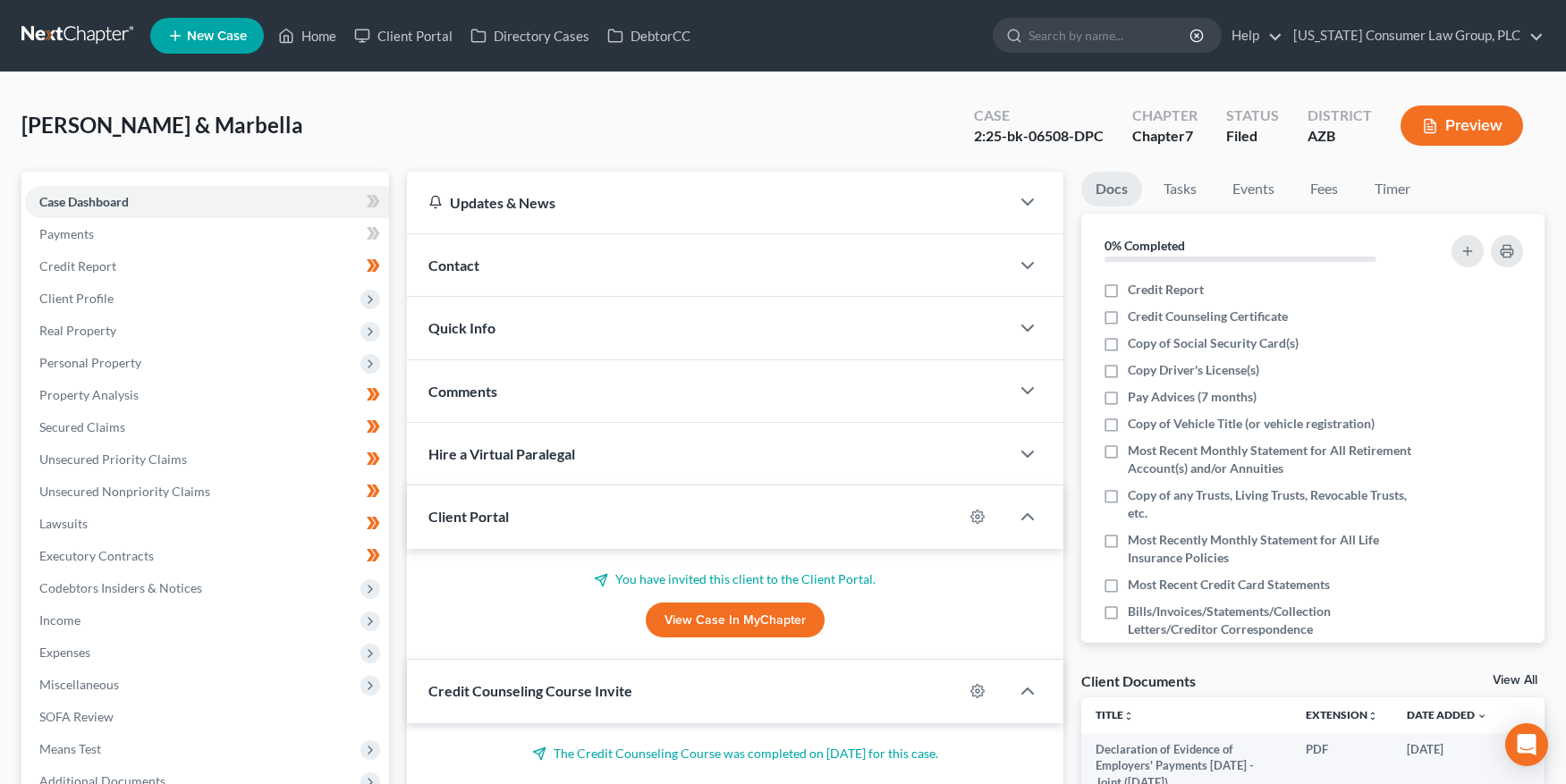
drag, startPoint x: 451, startPoint y: 265, endPoint x: 420, endPoint y: 268, distance: 31.1
click at [452, 264] on span "Contact" at bounding box center [453, 265] width 51 height 17
